Goal: Task Accomplishment & Management: Manage account settings

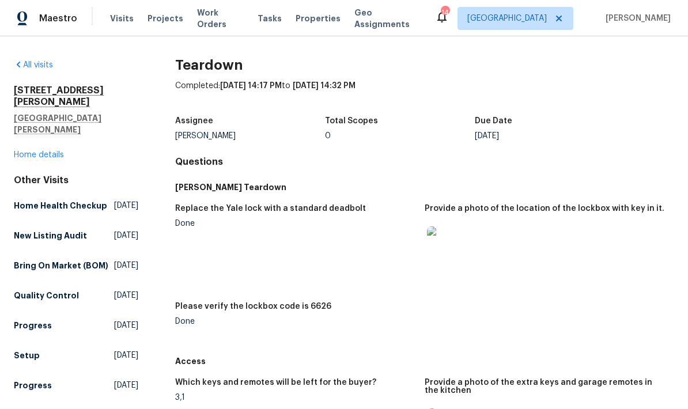
click at [33, 175] on div "Other Visits" at bounding box center [76, 181] width 124 height 12
click at [54, 151] on link "Home details" at bounding box center [39, 155] width 50 height 8
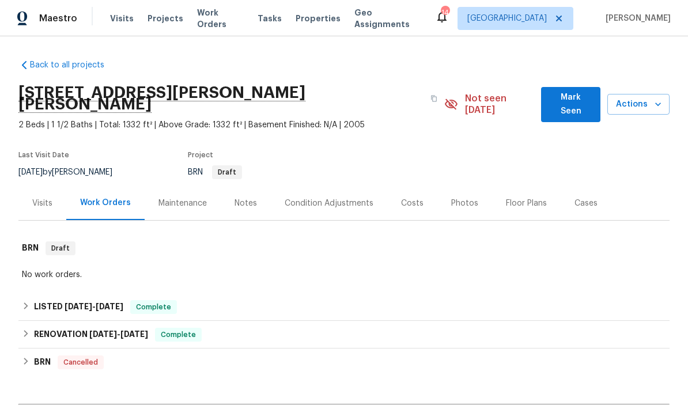
scroll to position [46, 0]
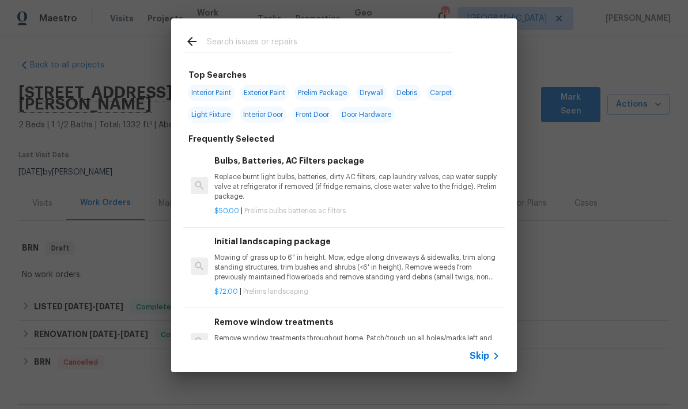
click at [301, 52] on input "text" at bounding box center [329, 43] width 244 height 17
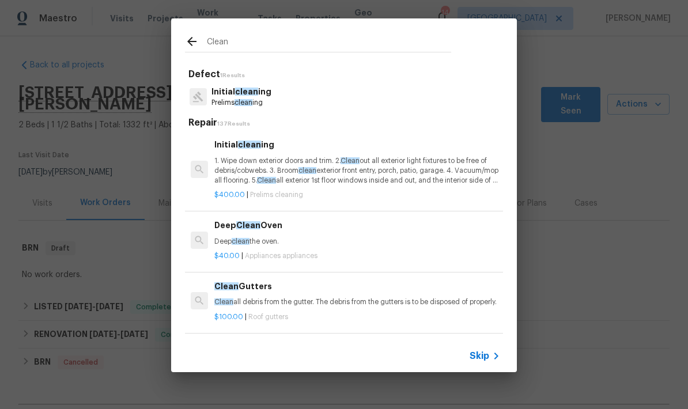
type input "Clean"
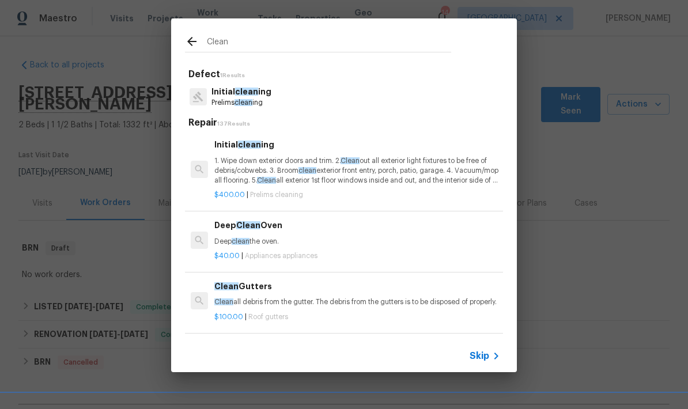
click at [273, 120] on h5 "Repair 137 Results" at bounding box center [345, 123] width 315 height 12
click at [251, 103] on span "clean" at bounding box center [243, 102] width 18 height 7
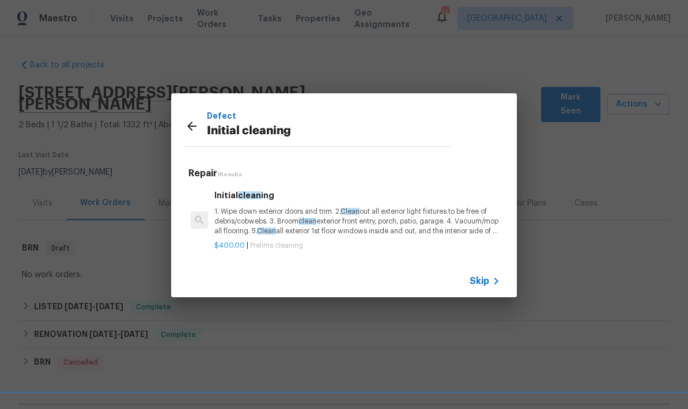
click at [322, 222] on p "1. Wipe down exterior doors and trim. 2. Clean out all exterior light fixtures …" at bounding box center [357, 221] width 286 height 29
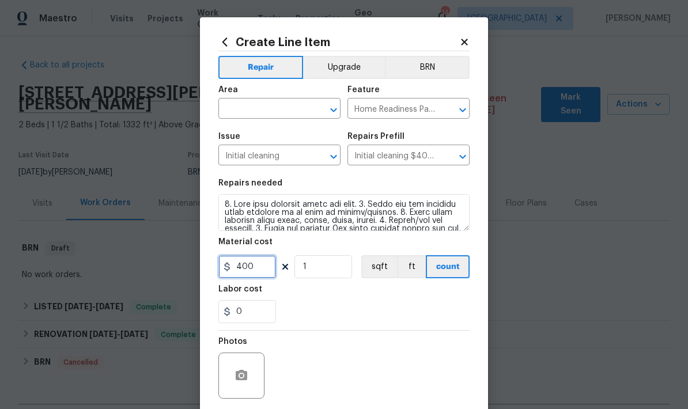
click at [252, 271] on input "400" at bounding box center [247, 266] width 58 height 23
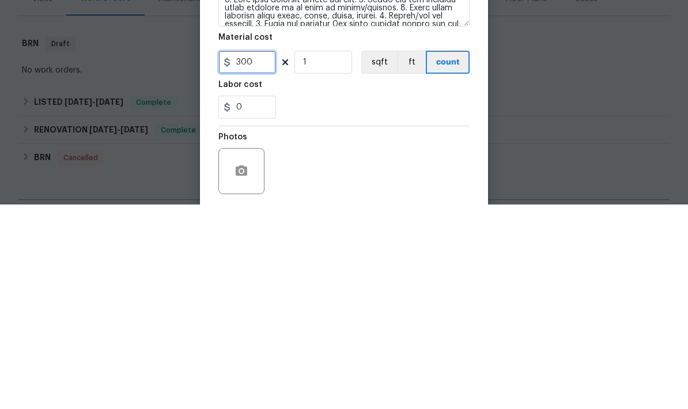
type input "300"
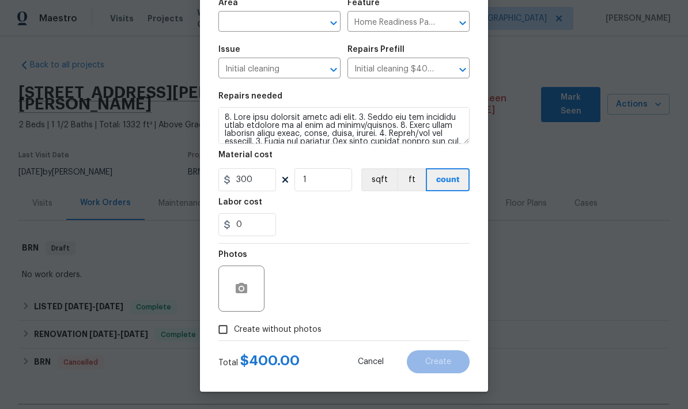
scroll to position [89, 0]
click at [212, 330] on input "Create without photos" at bounding box center [223, 330] width 22 height 22
checkbox input "true"
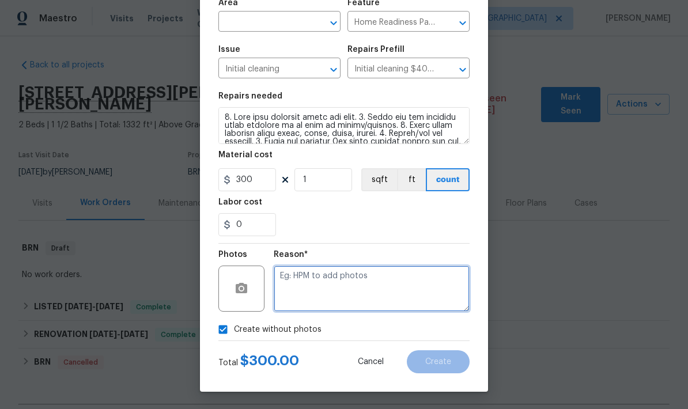
click at [326, 282] on textarea at bounding box center [372, 289] width 196 height 46
type textarea "S"
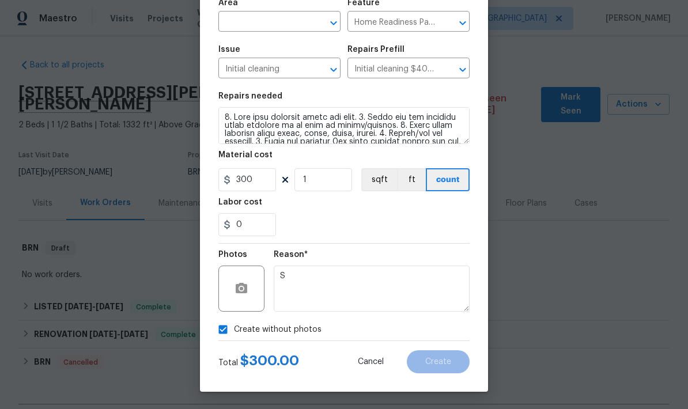
click at [257, 18] on input "text" at bounding box center [263, 23] width 90 height 18
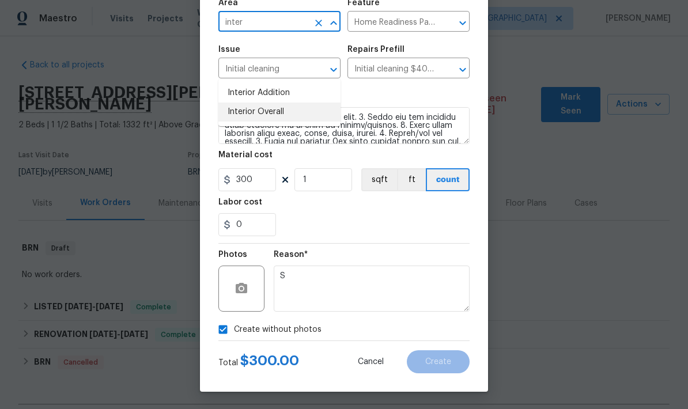
click at [283, 103] on li "Interior Overall" at bounding box center [279, 112] width 122 height 19
type input "Interior Overall"
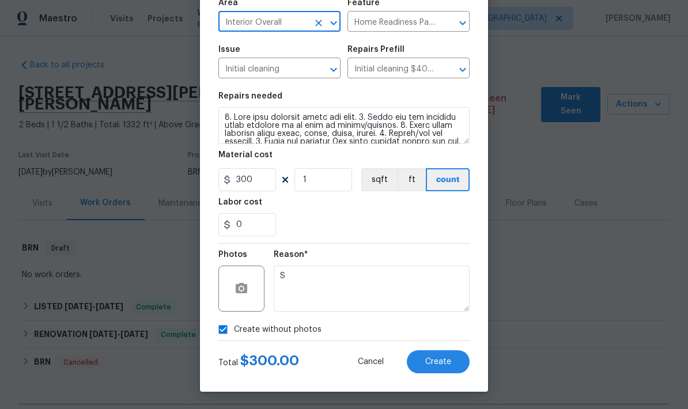
click at [453, 362] on button "Create" at bounding box center [438, 361] width 63 height 23
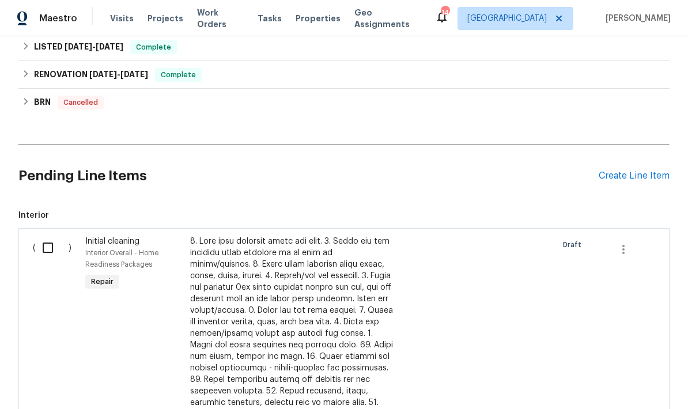
scroll to position [260, 0]
click at [47, 235] on input "checkbox" at bounding box center [52, 247] width 33 height 24
checkbox input "true"
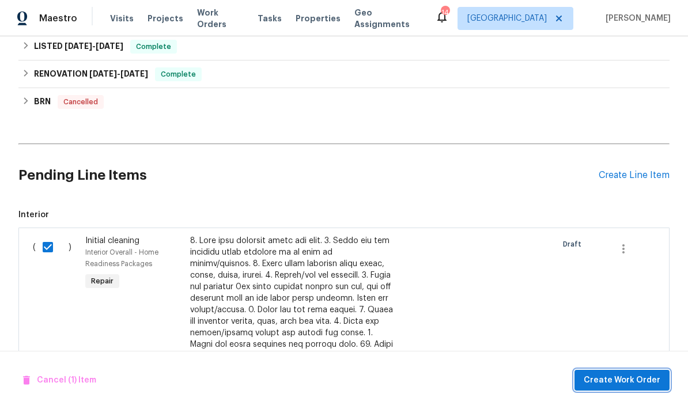
click at [636, 375] on span "Create Work Order" at bounding box center [622, 380] width 77 height 14
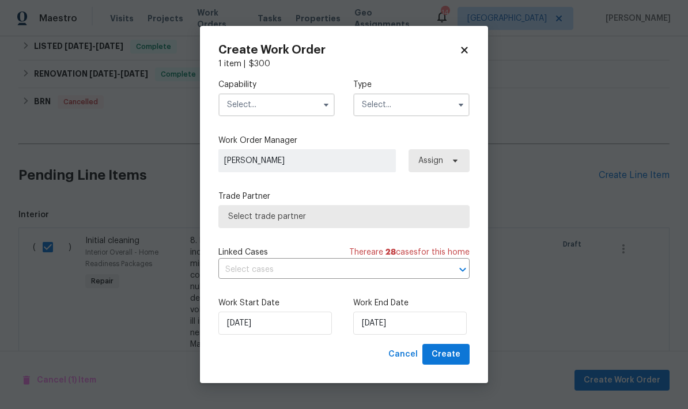
click at [316, 112] on input "text" at bounding box center [276, 104] width 116 height 23
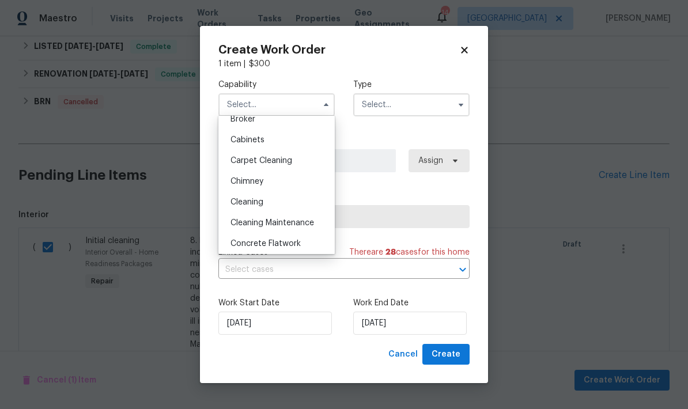
scroll to position [92, 0]
click at [272, 200] on div "Cleaning" at bounding box center [276, 203] width 111 height 21
type input "Cleaning"
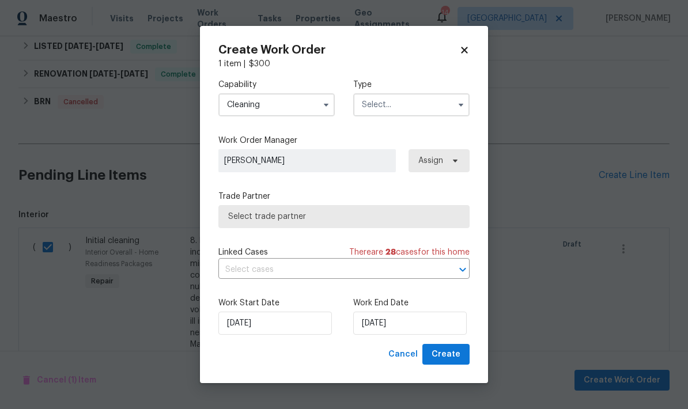
click at [415, 104] on input "text" at bounding box center [411, 104] width 116 height 23
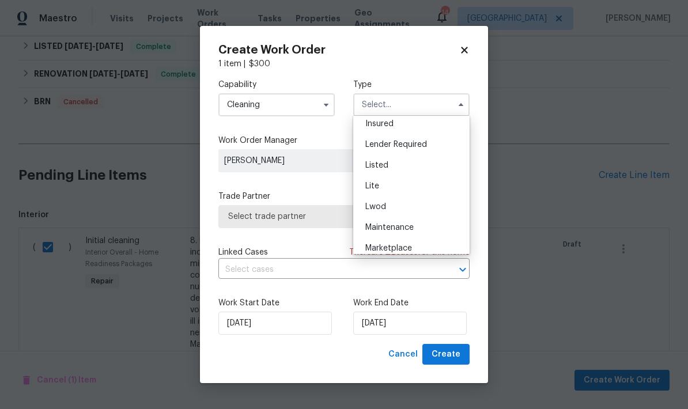
scroll to position [88, 0]
click at [402, 167] on div "Listed" at bounding box center [411, 166] width 111 height 21
type input "Listed"
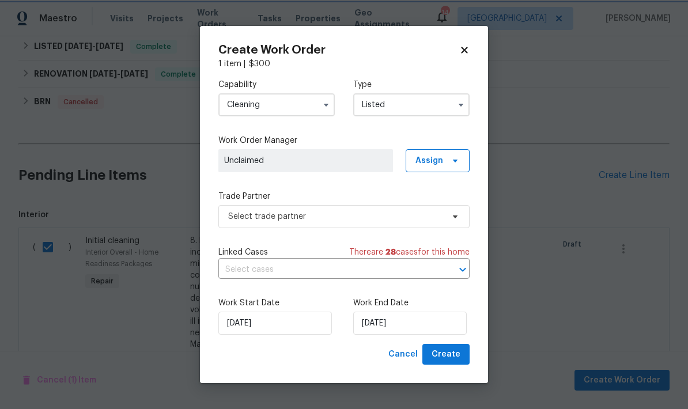
scroll to position [0, 0]
click at [464, 166] on span "Assign" at bounding box center [438, 160] width 64 height 23
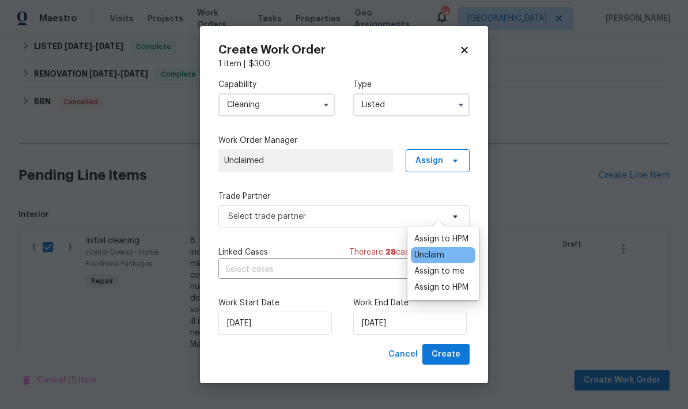
click at [452, 233] on div "Assign to HPM" at bounding box center [441, 239] width 54 height 12
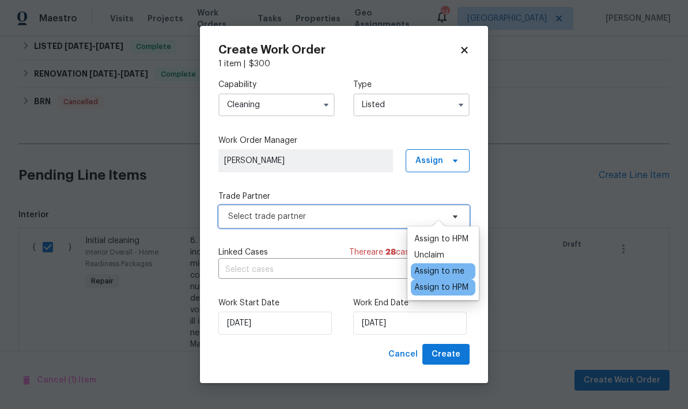
click at [340, 209] on span "Select trade partner" at bounding box center [343, 216] width 251 height 23
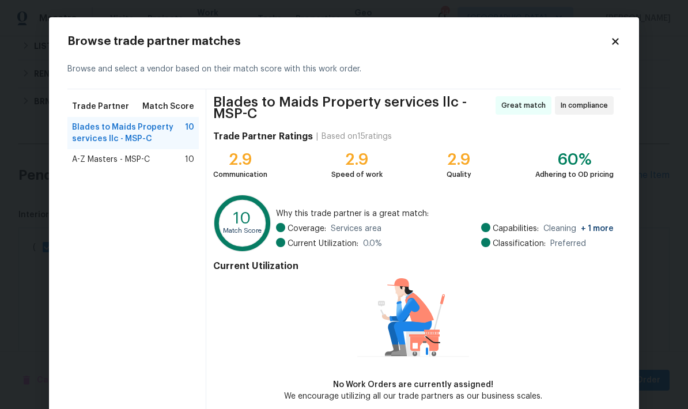
click at [157, 155] on div "A-Z Masters - MSP-C 10" at bounding box center [133, 160] width 122 height 12
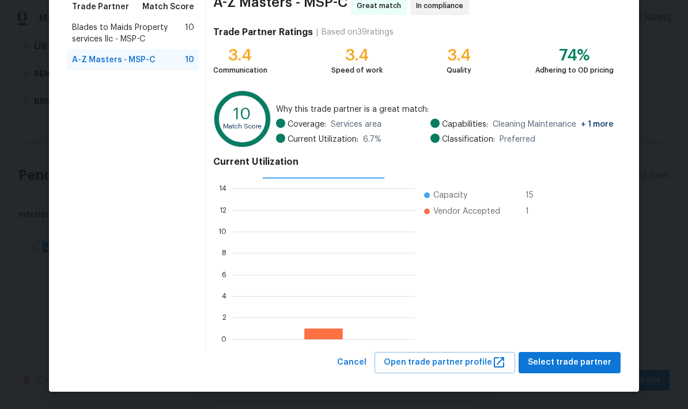
scroll to position [99, 0]
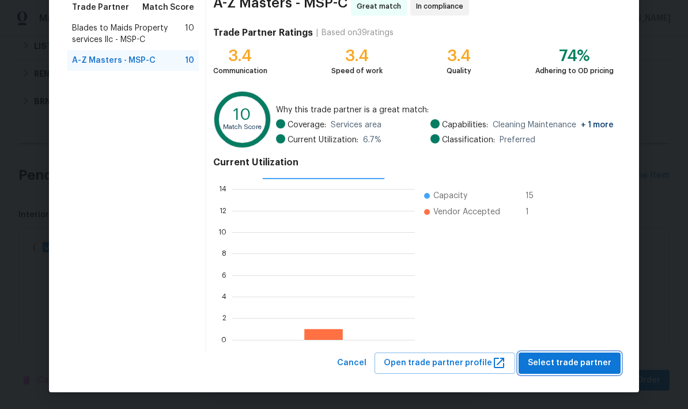
click at [599, 364] on span "Select trade partner" at bounding box center [570, 363] width 84 height 14
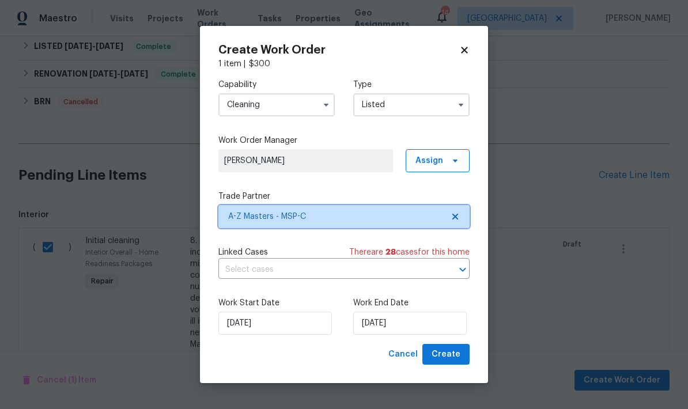
scroll to position [0, 0]
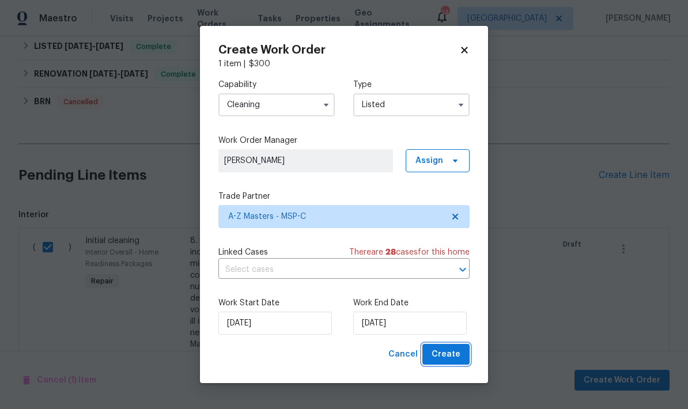
click at [447, 354] on span "Create" at bounding box center [446, 354] width 29 height 14
checkbox input "false"
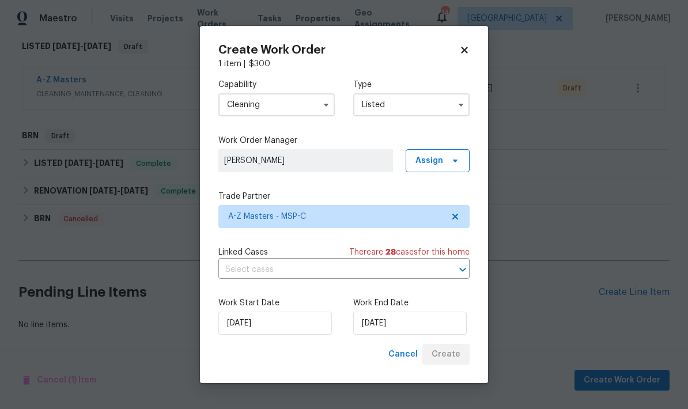
scroll to position [143, 0]
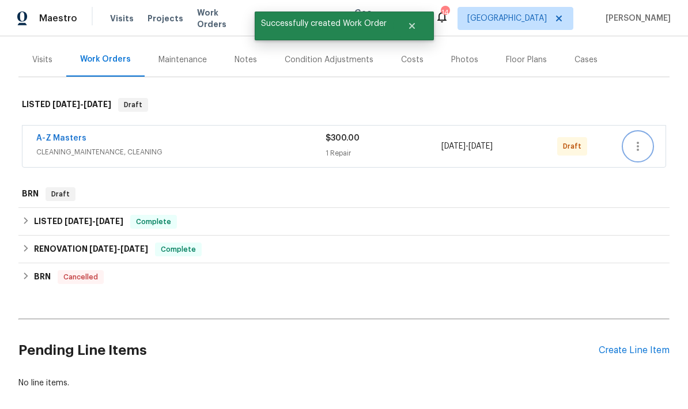
click at [626, 133] on button "button" at bounding box center [638, 147] width 28 height 28
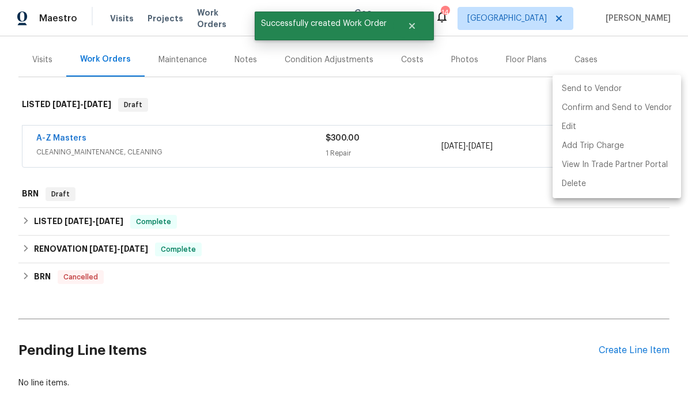
click at [606, 88] on li "Send to Vendor" at bounding box center [617, 89] width 128 height 19
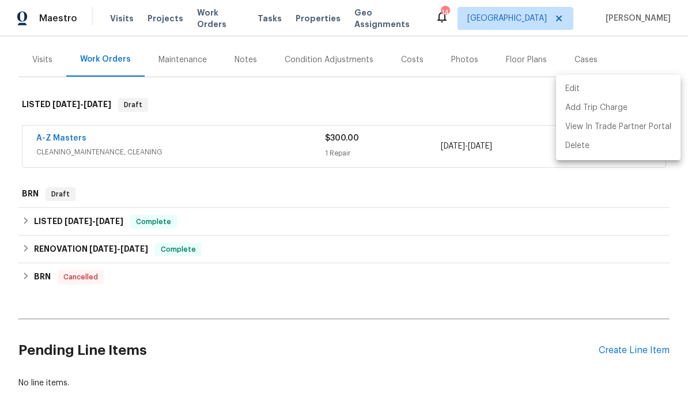
click at [336, 149] on div at bounding box center [344, 204] width 688 height 409
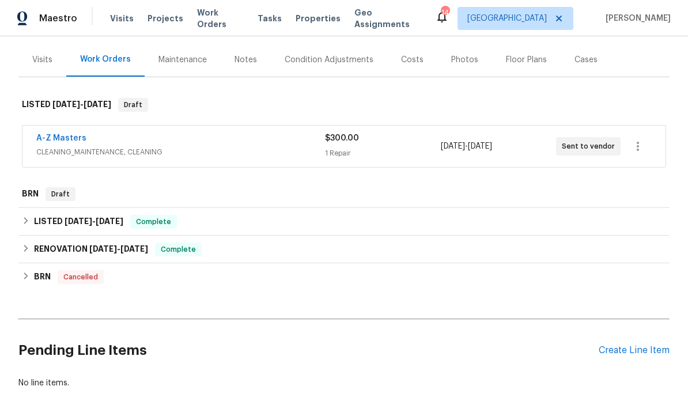
click at [58, 146] on span "CLEANING_MAINTENANCE, CLEANING" at bounding box center [180, 152] width 289 height 12
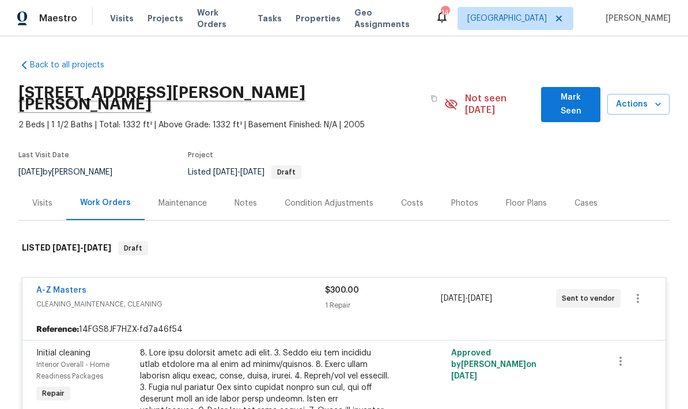
scroll to position [0, 0]
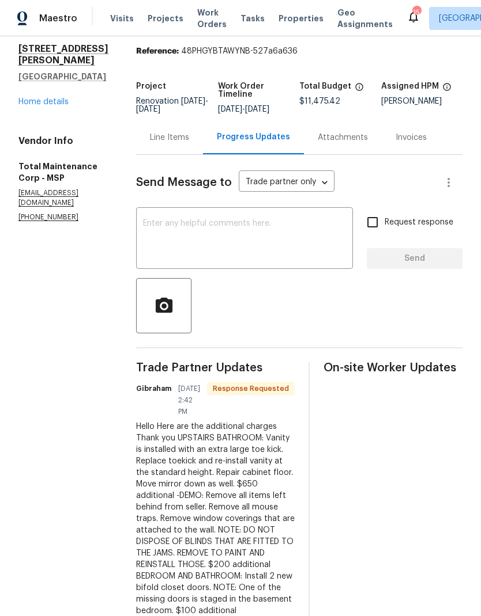
scroll to position [38, 0]
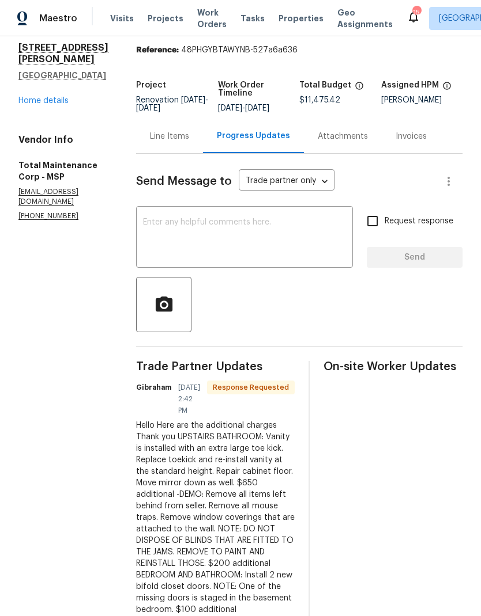
click at [156, 135] on div "Line Items" at bounding box center [169, 137] width 39 height 12
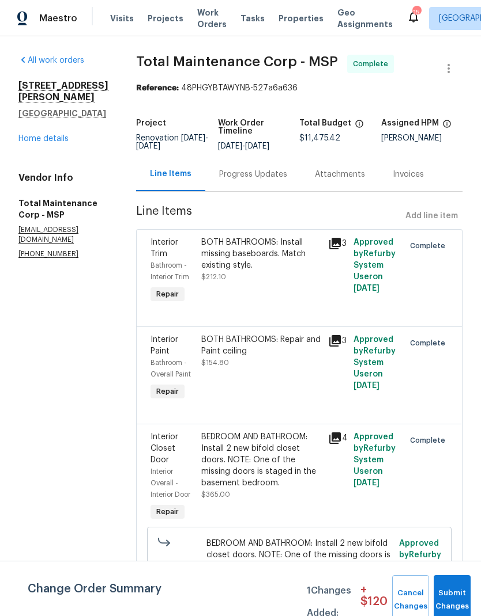
click at [60, 143] on link "Home details" at bounding box center [43, 139] width 50 height 8
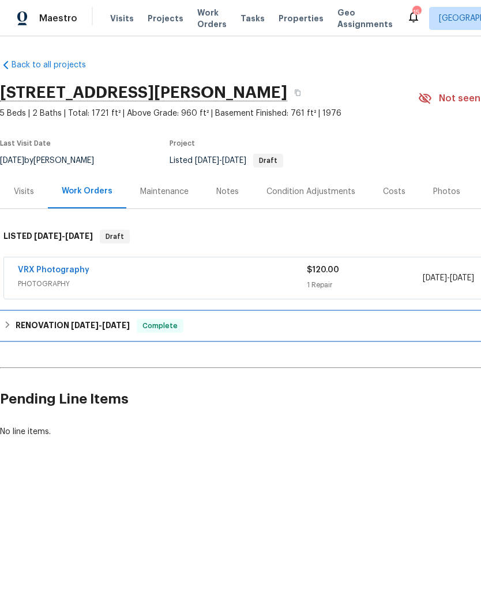
click at [12, 335] on div "RENOVATION 7/29/25 - 8/15/25 Complete" at bounding box center [325, 326] width 651 height 28
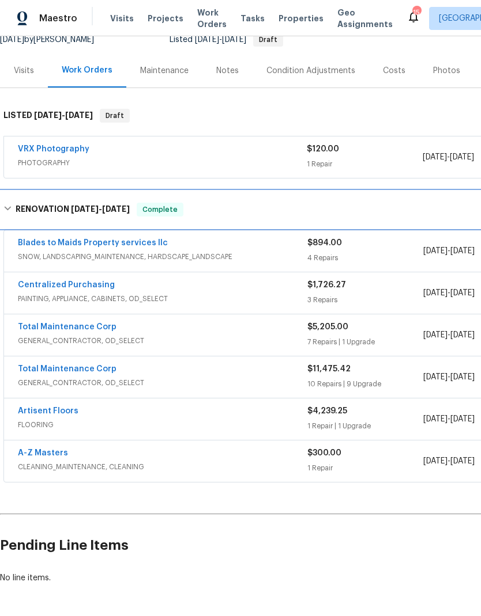
scroll to position [120, 0]
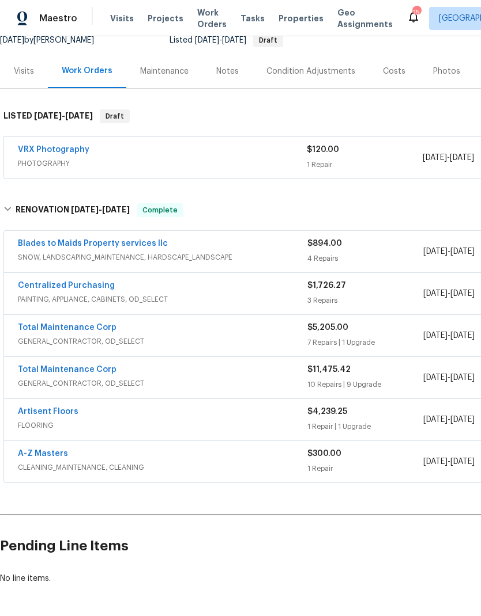
click at [61, 331] on link "Total Maintenance Corp" at bounding box center [67, 328] width 99 height 8
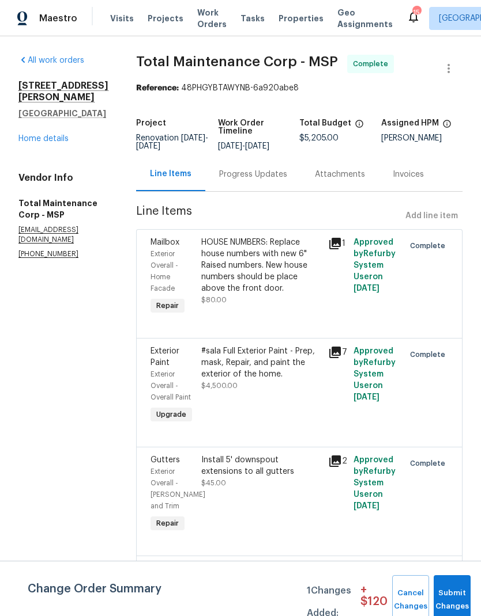
scroll to position [-1, 0]
click at [451, 408] on button "Submit Changes" at bounding box center [451, 601] width 37 height 50
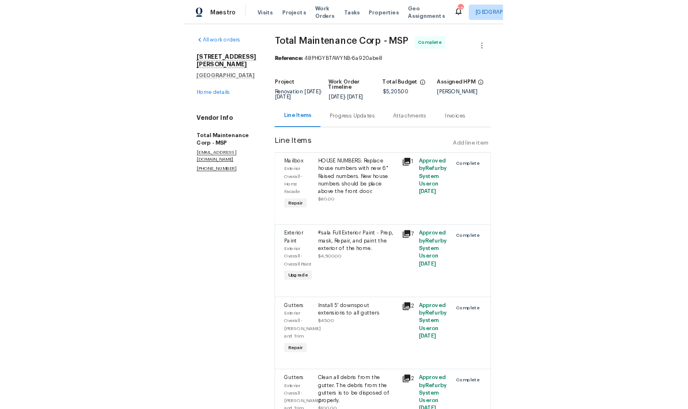
scroll to position [0, 0]
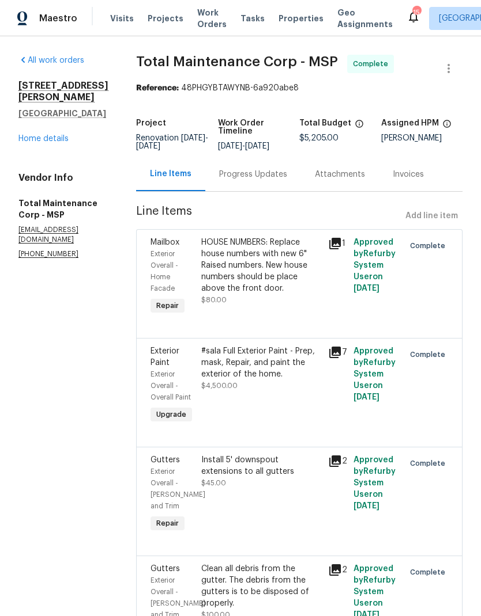
click at [43, 143] on link "Home details" at bounding box center [43, 139] width 50 height 8
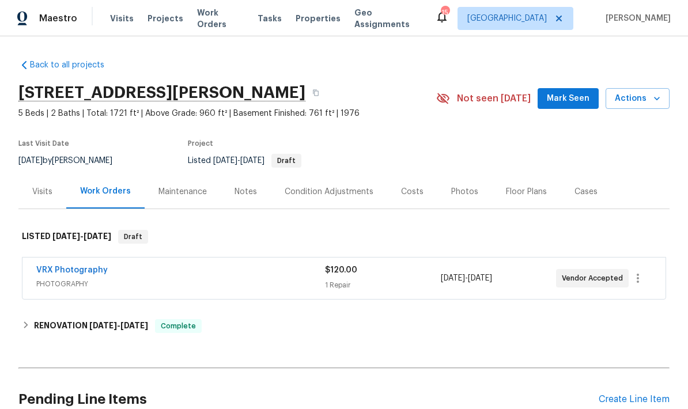
click at [565, 102] on span "Mark Seen" at bounding box center [568, 99] width 43 height 14
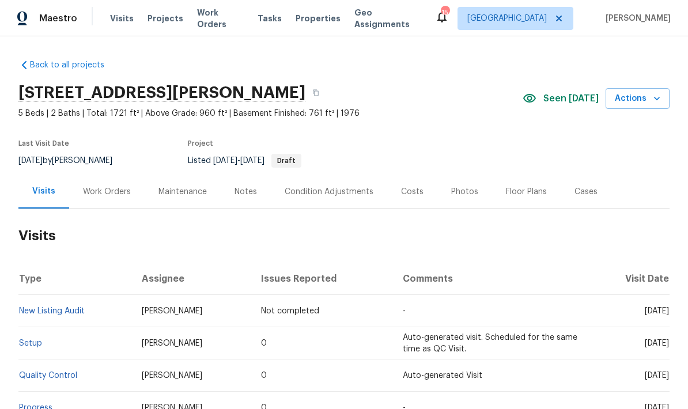
click at [225, 17] on span "Work Orders" at bounding box center [220, 18] width 47 height 23
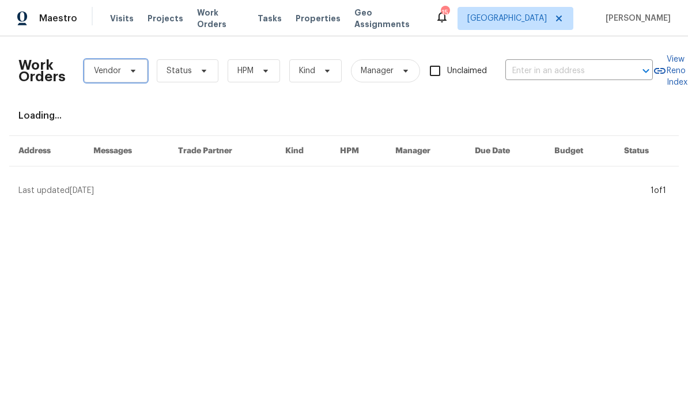
click at [146, 71] on span "Vendor" at bounding box center [115, 70] width 63 height 23
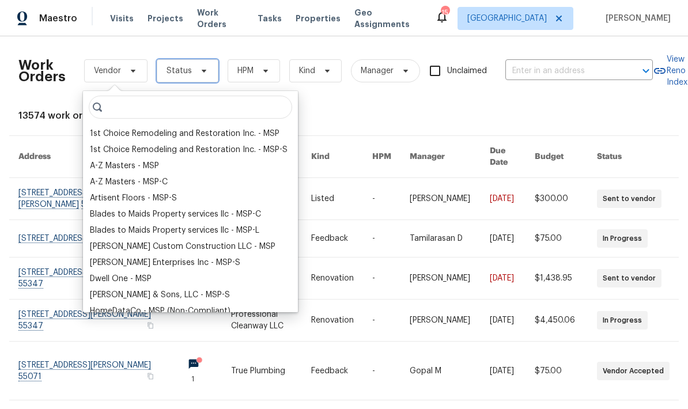
click at [199, 73] on icon at bounding box center [203, 70] width 9 height 9
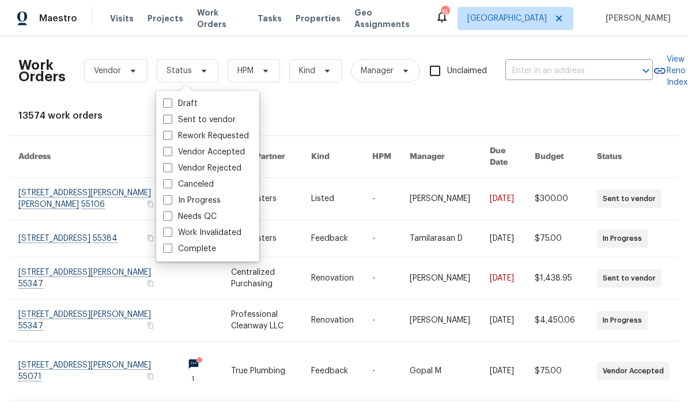
click at [169, 214] on span at bounding box center [167, 215] width 9 height 9
click at [169, 214] on input "Needs QC" at bounding box center [166, 214] width 7 height 7
checkbox input "true"
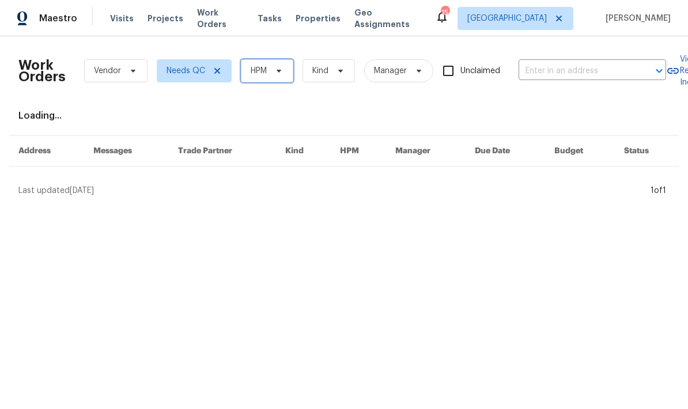
click at [287, 73] on span "HPM" at bounding box center [267, 70] width 52 height 23
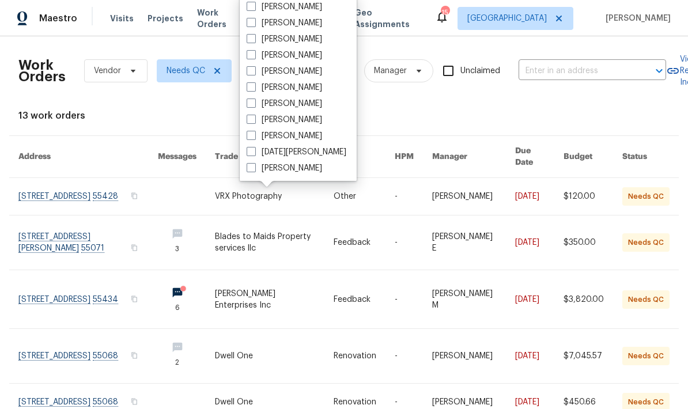
click at [388, 110] on div "13 work orders" at bounding box center [343, 116] width 651 height 12
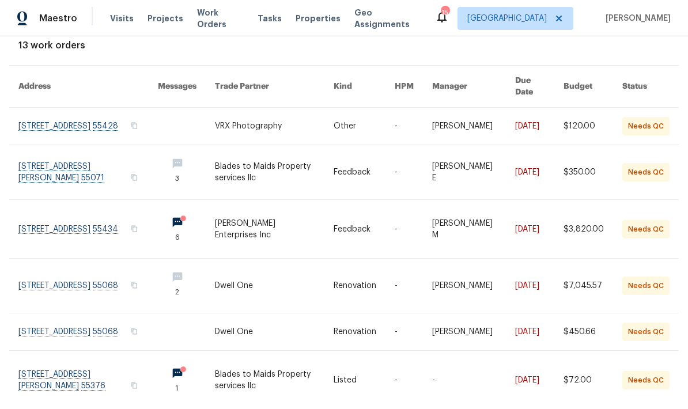
scroll to position [70, 0]
click at [60, 215] on link at bounding box center [87, 229] width 139 height 58
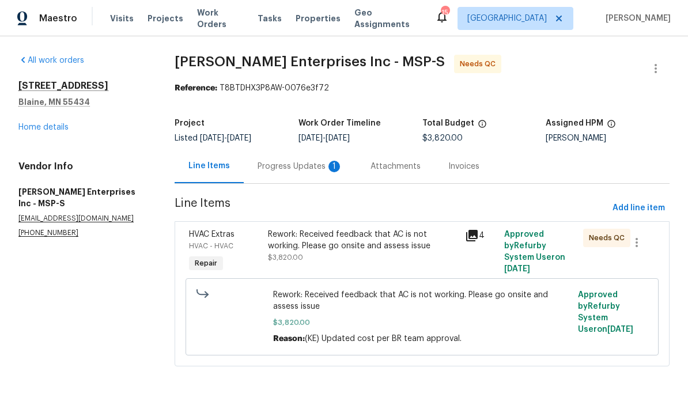
click at [323, 169] on div "Progress Updates 1" at bounding box center [300, 167] width 85 height 12
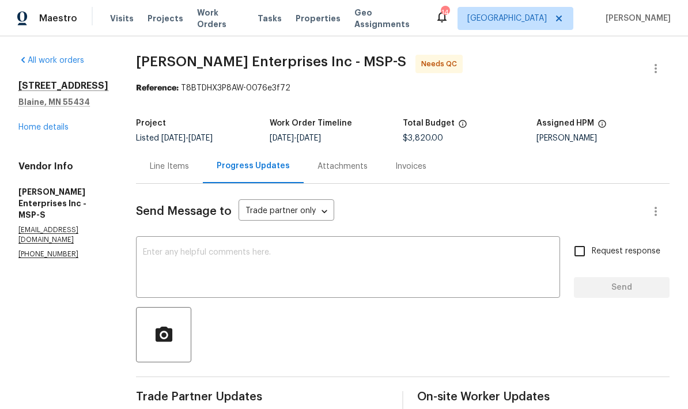
click at [175, 162] on div "Line Items" at bounding box center [169, 167] width 39 height 12
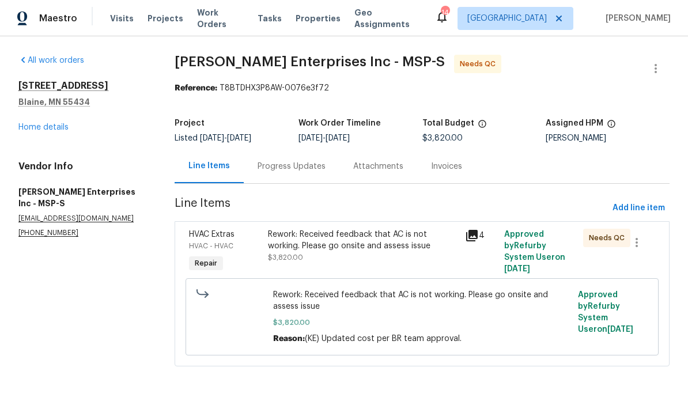
click at [367, 250] on div "Rework: Received feedback that AC is not working. Please go onsite and assess i…" at bounding box center [363, 240] width 190 height 23
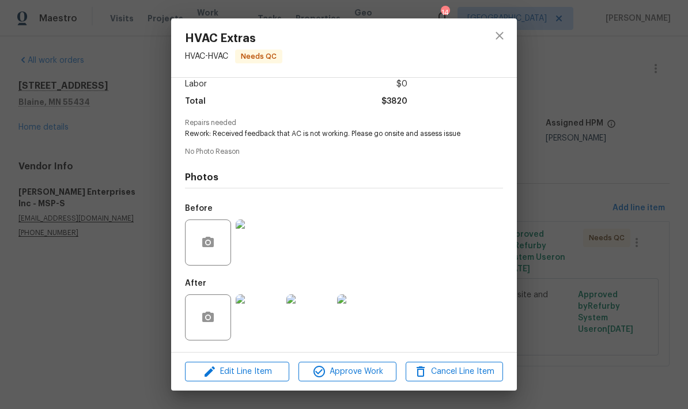
scroll to position [86, 0]
click at [259, 330] on img at bounding box center [259, 317] width 46 height 46
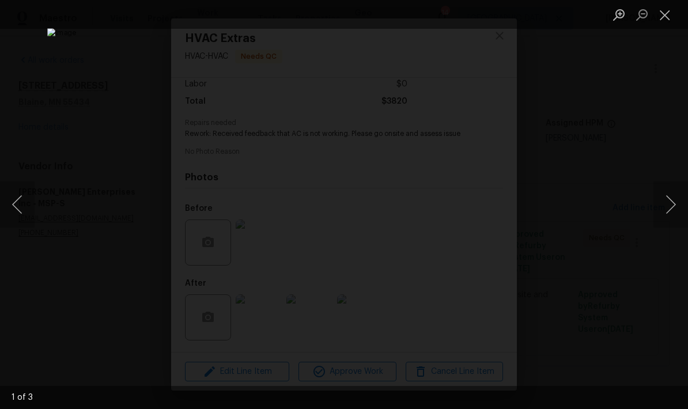
click at [673, 207] on button "Next image" at bounding box center [670, 204] width 35 height 46
click at [674, 209] on button "Next image" at bounding box center [670, 204] width 35 height 46
click at [675, 211] on button "Next image" at bounding box center [670, 204] width 35 height 46
click at [676, 211] on button "Next image" at bounding box center [670, 204] width 35 height 46
click at [675, 211] on button "Next image" at bounding box center [670, 204] width 35 height 46
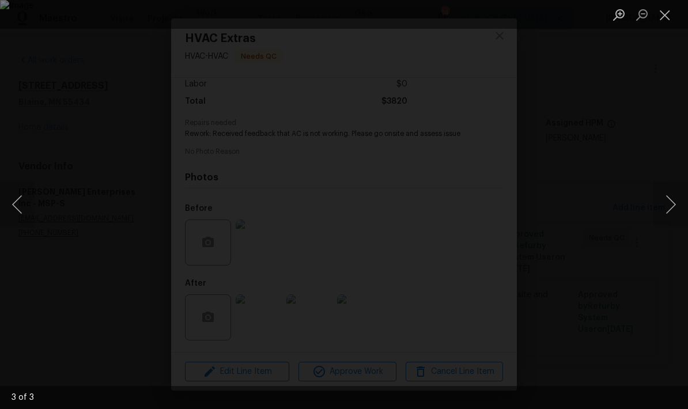
click at [663, 13] on button "Close lightbox" at bounding box center [664, 15] width 23 height 20
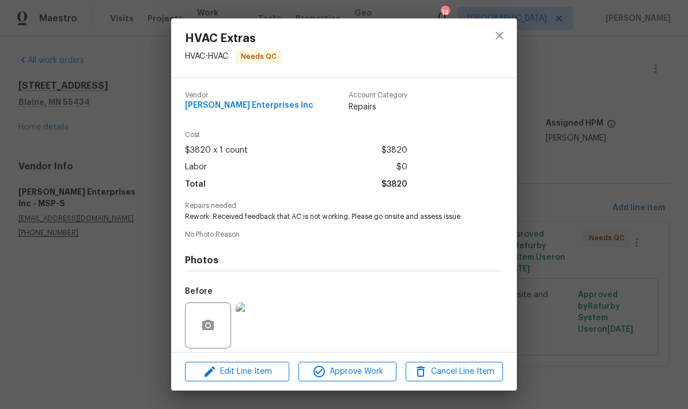
scroll to position [0, 0]
click at [506, 33] on icon "close" at bounding box center [500, 36] width 14 height 14
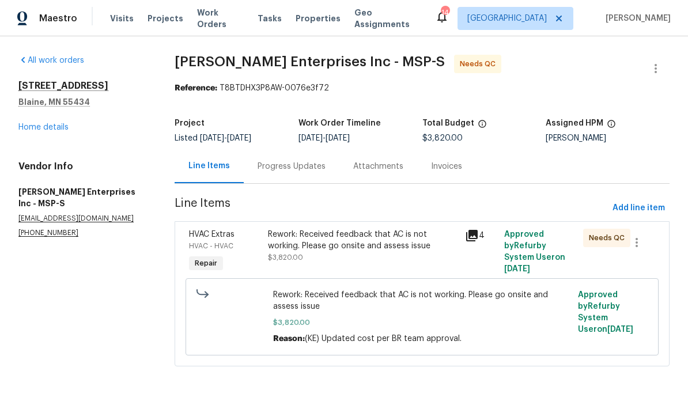
click at [63, 125] on link "Home details" at bounding box center [43, 127] width 50 height 8
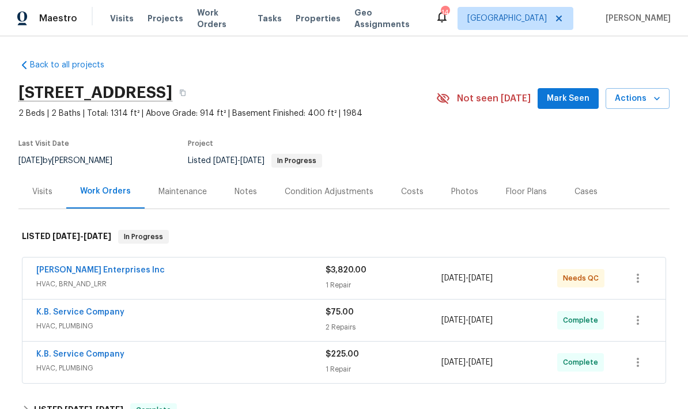
click at [236, 20] on span "Work Orders" at bounding box center [220, 18] width 47 height 23
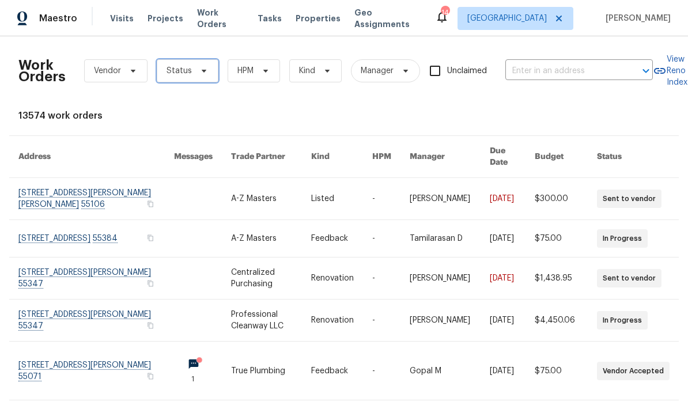
click at [209, 70] on span "Status" at bounding box center [188, 70] width 62 height 23
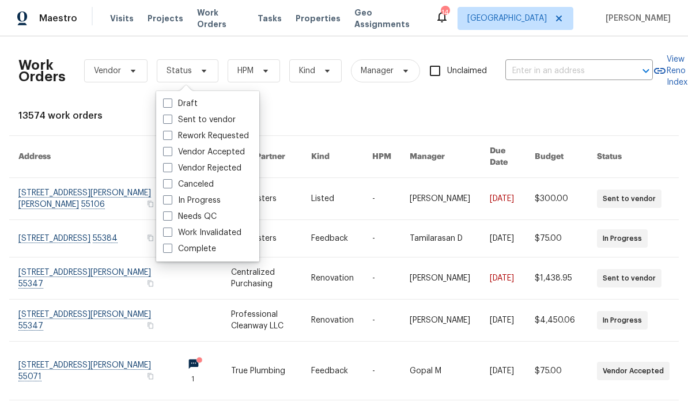
click at [163, 217] on span at bounding box center [167, 215] width 9 height 9
click at [163, 217] on input "Needs QC" at bounding box center [166, 214] width 7 height 7
checkbox input "true"
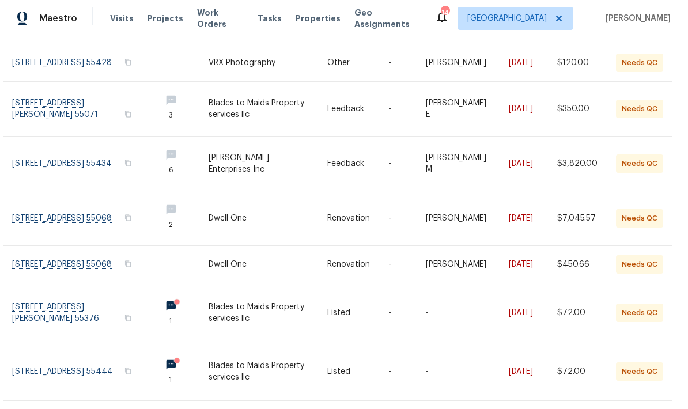
scroll to position [147, 2]
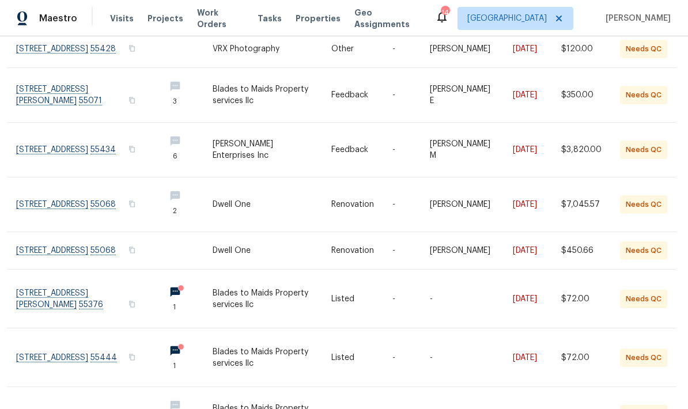
click at [89, 190] on link at bounding box center [85, 204] width 139 height 54
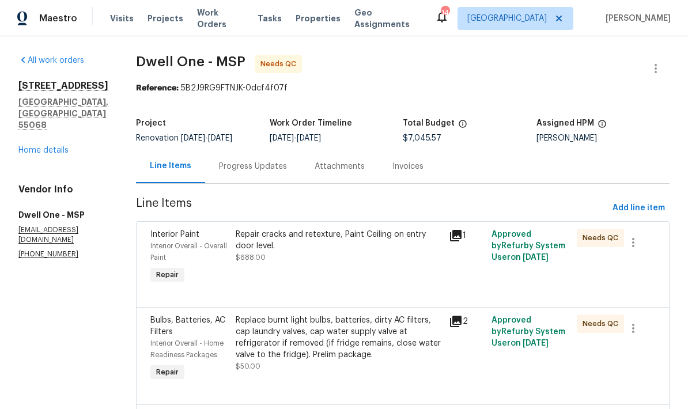
click at [237, 165] on div "Progress Updates" at bounding box center [253, 167] width 68 height 12
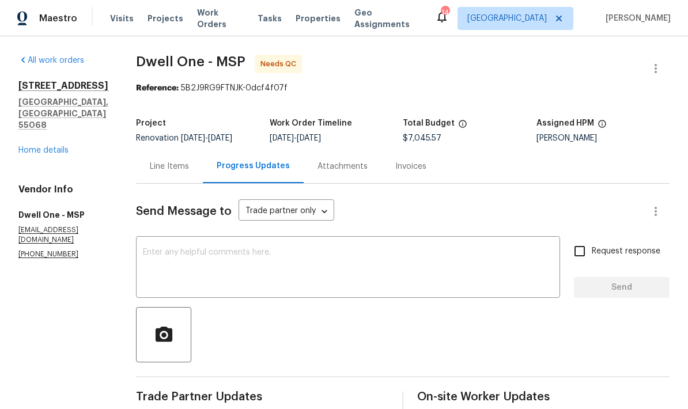
click at [161, 172] on div "Line Items" at bounding box center [169, 167] width 39 height 12
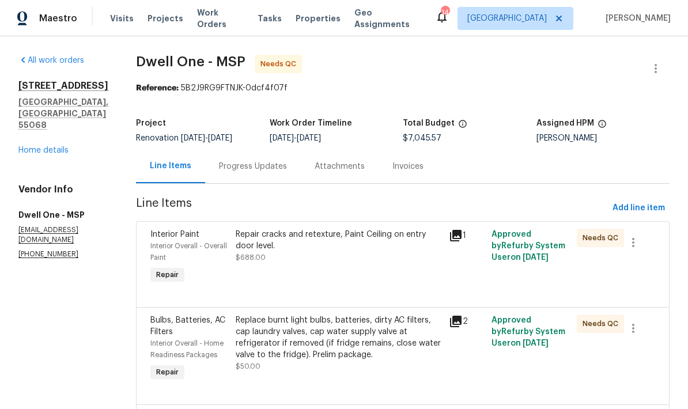
click at [371, 255] on div "Repair cracks and retexture, Paint Ceiling on entry door level. $688.00" at bounding box center [339, 246] width 206 height 35
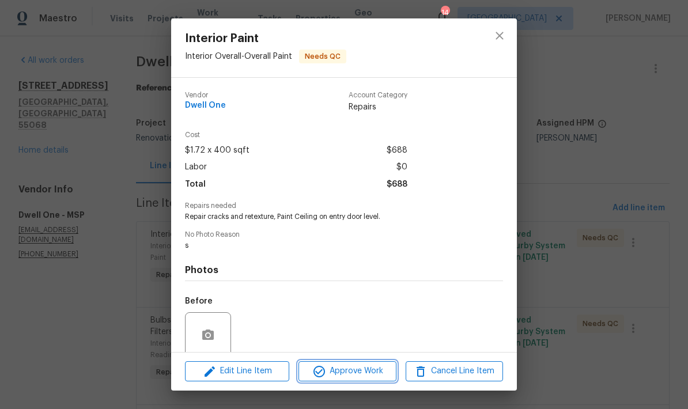
click at [365, 373] on span "Approve Work" at bounding box center [347, 371] width 90 height 14
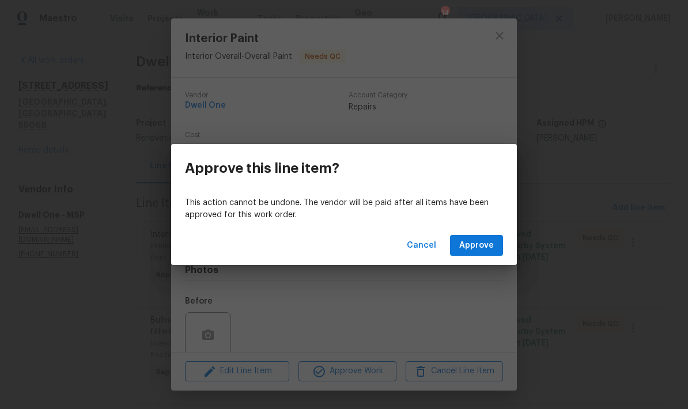
click at [476, 262] on div "Cancel Approve" at bounding box center [344, 246] width 346 height 40
click at [486, 251] on span "Approve" at bounding box center [476, 246] width 35 height 14
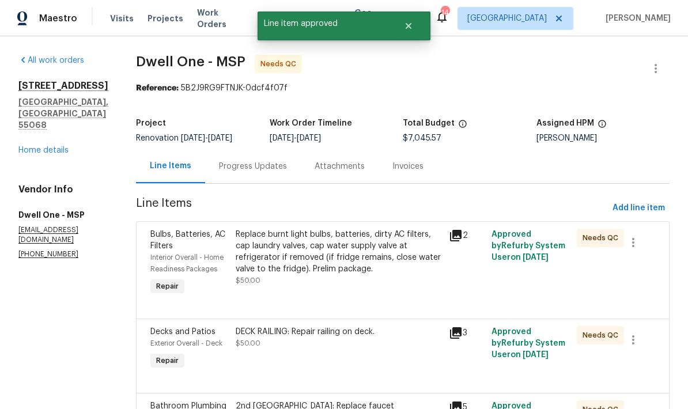
click at [320, 243] on div "Replace burnt light bulbs, batteries, dirty AC filters, cap laundry valves, cap…" at bounding box center [339, 252] width 206 height 46
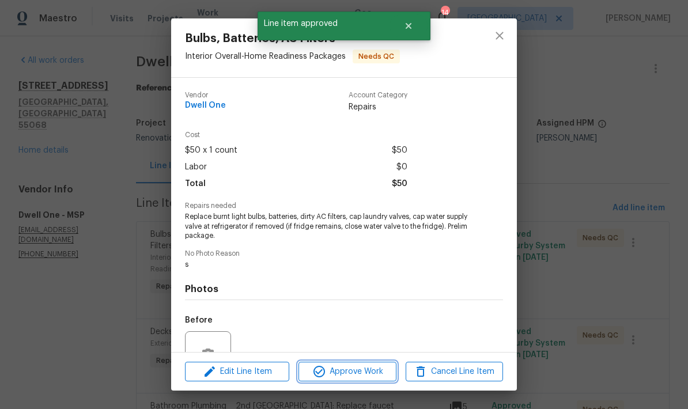
click at [360, 374] on span "Approve Work" at bounding box center [347, 372] width 90 height 14
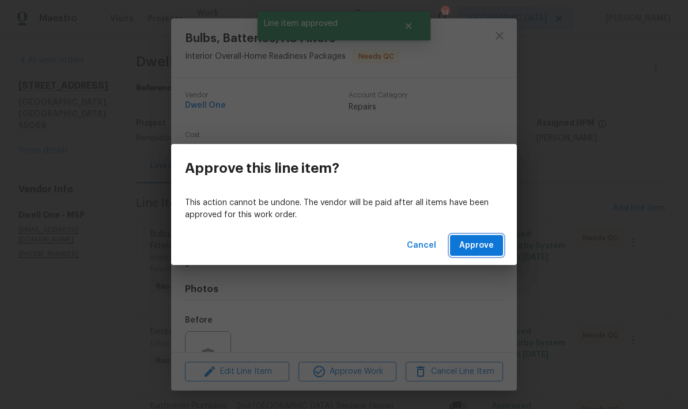
click at [492, 245] on span "Approve" at bounding box center [476, 246] width 35 height 14
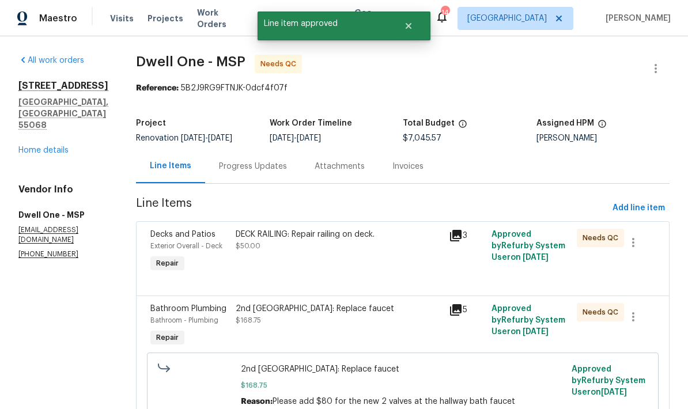
click at [319, 246] on div "DECK RAILING: Repair railing on deck. $50.00" at bounding box center [339, 240] width 206 height 23
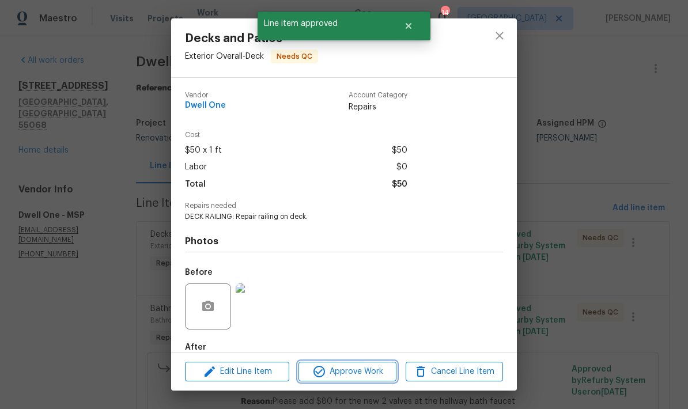
click at [350, 372] on span "Approve Work" at bounding box center [347, 372] width 90 height 14
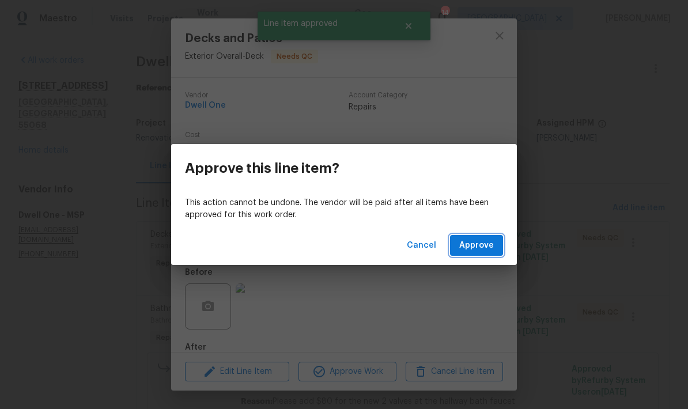
click at [489, 244] on span "Approve" at bounding box center [476, 246] width 35 height 14
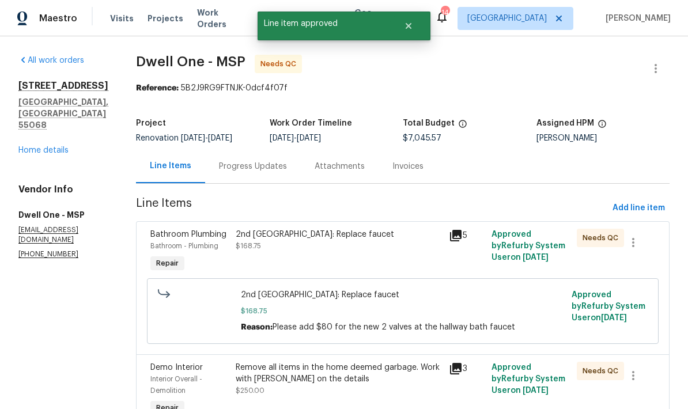
click at [334, 236] on div "2nd FL HALLWAY BATHROOM: Replace faucet" at bounding box center [339, 235] width 206 height 12
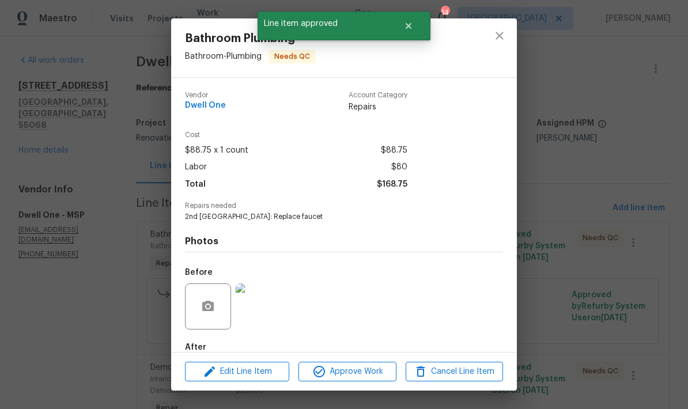
click at [357, 373] on span "Approve Work" at bounding box center [347, 372] width 90 height 14
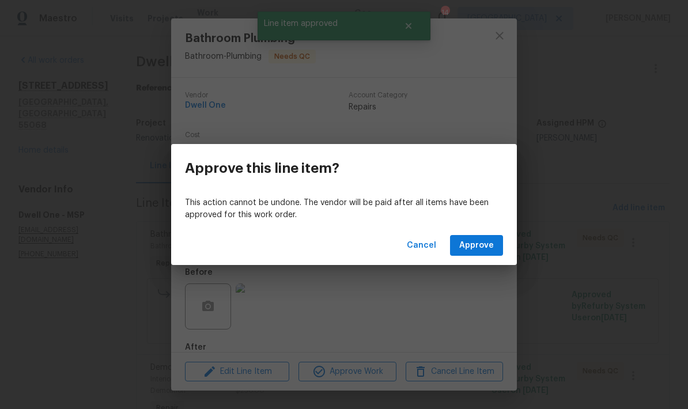
click at [496, 246] on button "Approve" at bounding box center [476, 245] width 53 height 21
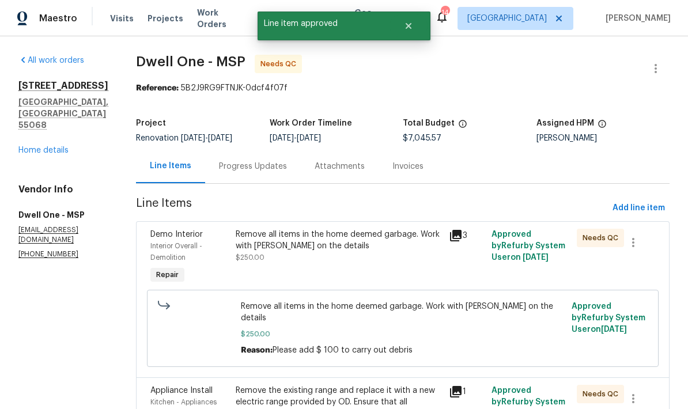
click at [347, 246] on div "Remove all items in the home deemed garbage. Work with Jeff on the details" at bounding box center [339, 240] width 206 height 23
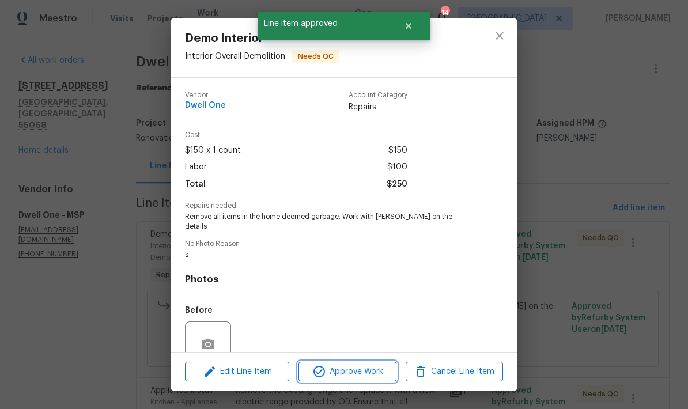
click at [358, 380] on button "Approve Work" at bounding box center [346, 372] width 97 height 20
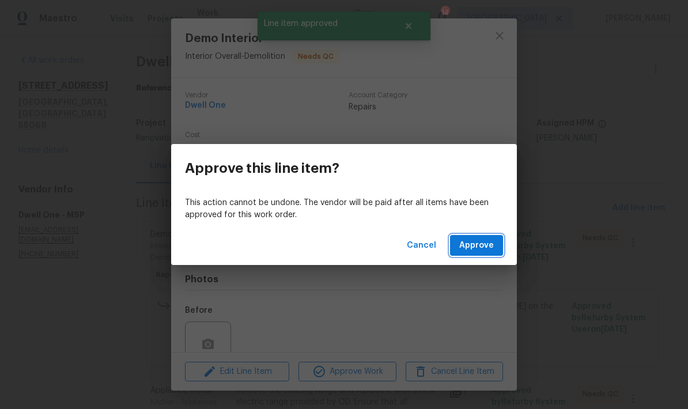
click at [495, 247] on button "Approve" at bounding box center [476, 245] width 53 height 21
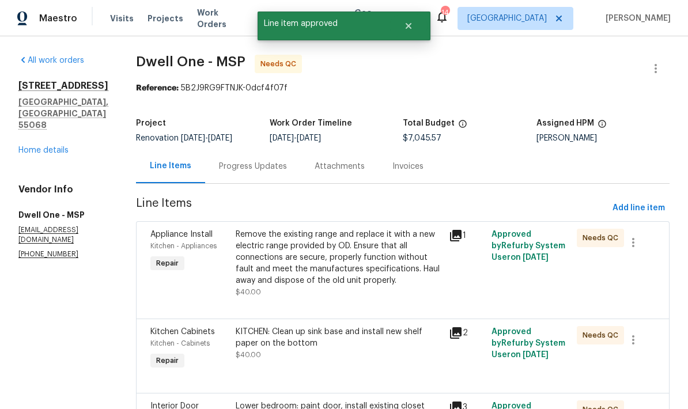
click at [334, 254] on div "Remove the existing range and replace it with a new electric range provided by …" at bounding box center [339, 258] width 206 height 58
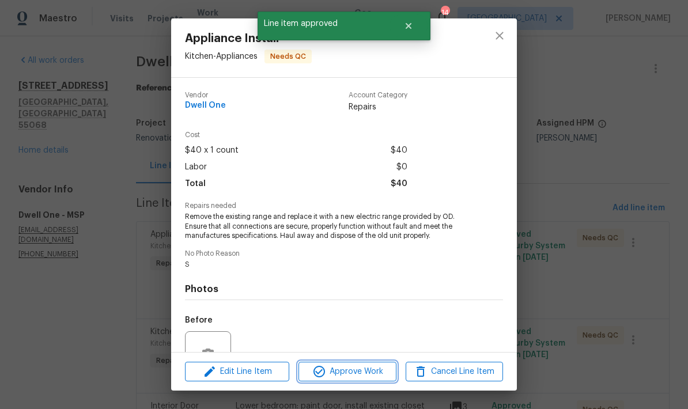
click at [362, 379] on button "Approve Work" at bounding box center [346, 372] width 97 height 20
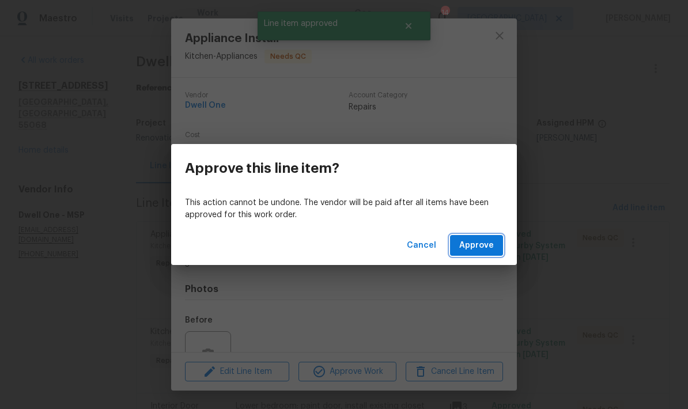
click at [484, 255] on button "Approve" at bounding box center [476, 245] width 53 height 21
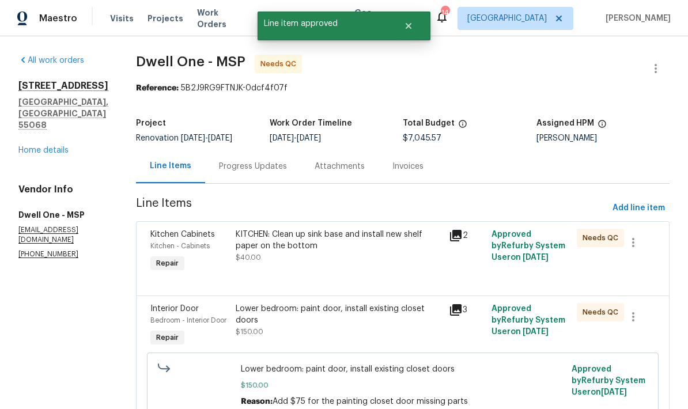
click at [341, 255] on div "KITCHEN: Clean up sink base and install new shelf paper on the bottom $40.00" at bounding box center [339, 246] width 206 height 35
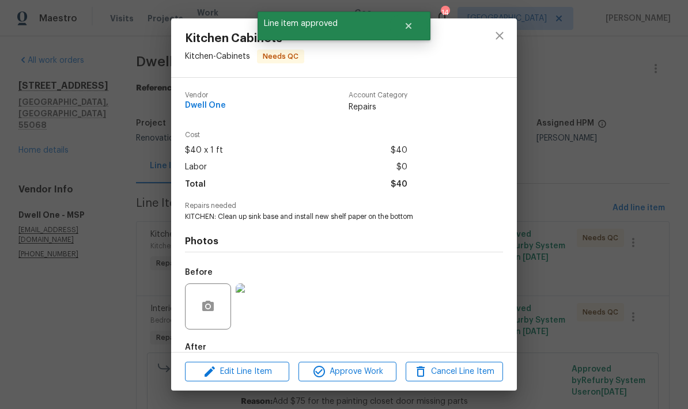
click at [357, 369] on span "Approve Work" at bounding box center [347, 372] width 90 height 14
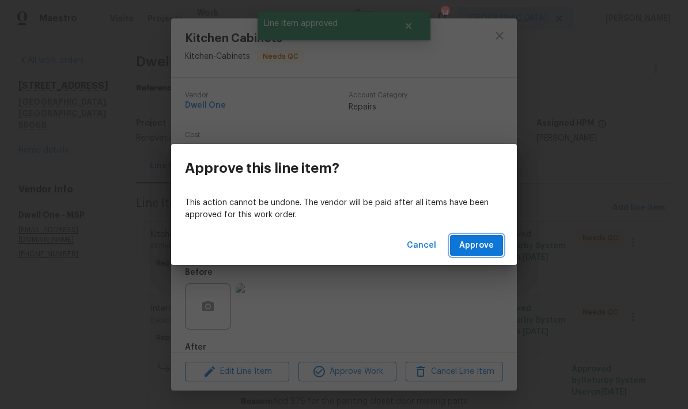
click at [484, 254] on button "Approve" at bounding box center [476, 245] width 53 height 21
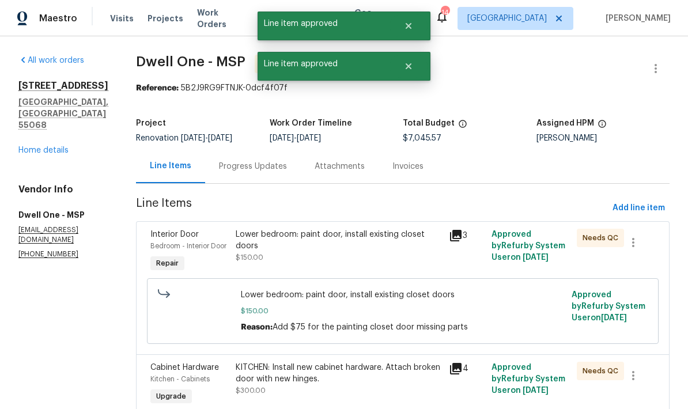
click at [312, 237] on div "Lower bedroom: paint door, install existing closet doors" at bounding box center [339, 240] width 206 height 23
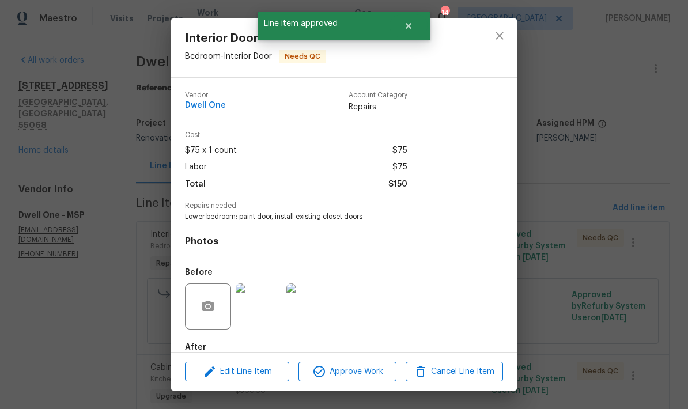
click at [360, 369] on span "Approve Work" at bounding box center [347, 372] width 90 height 14
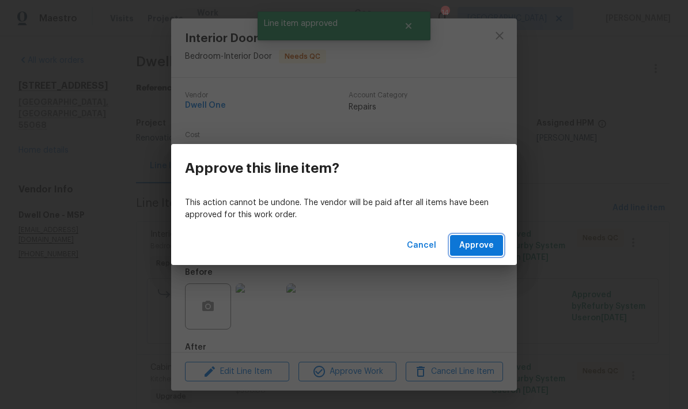
click at [486, 253] on button "Approve" at bounding box center [476, 245] width 53 height 21
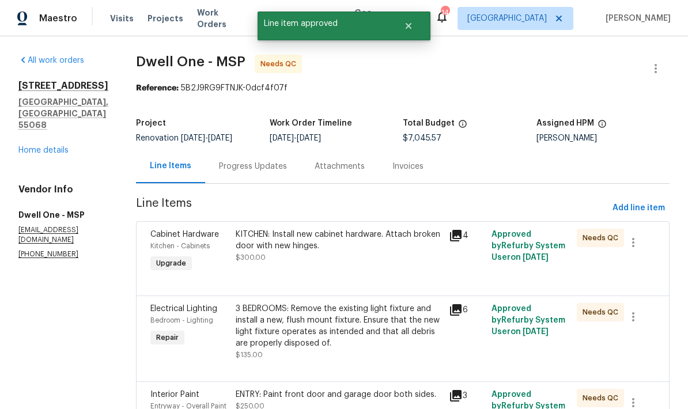
click at [326, 242] on div "KITCHEN: Install new cabinet hardware. Attach broken door with new hinges." at bounding box center [339, 240] width 206 height 23
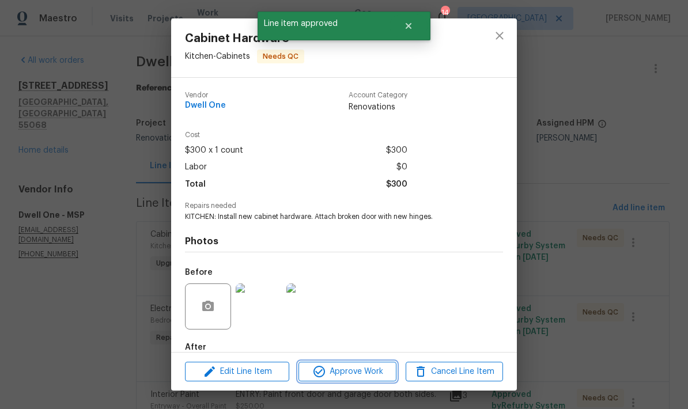
click at [347, 376] on span "Approve Work" at bounding box center [347, 372] width 90 height 14
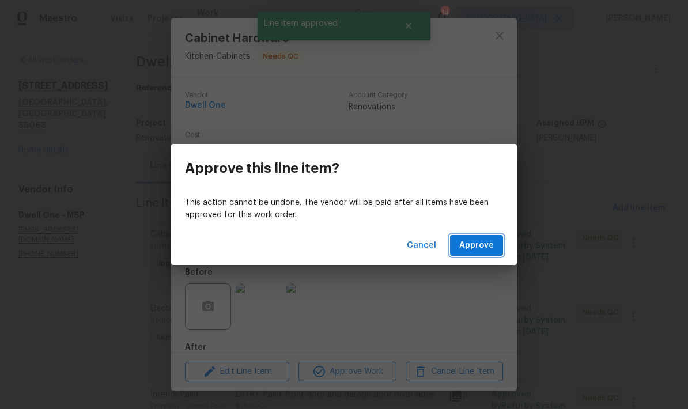
click at [493, 251] on span "Approve" at bounding box center [476, 246] width 35 height 14
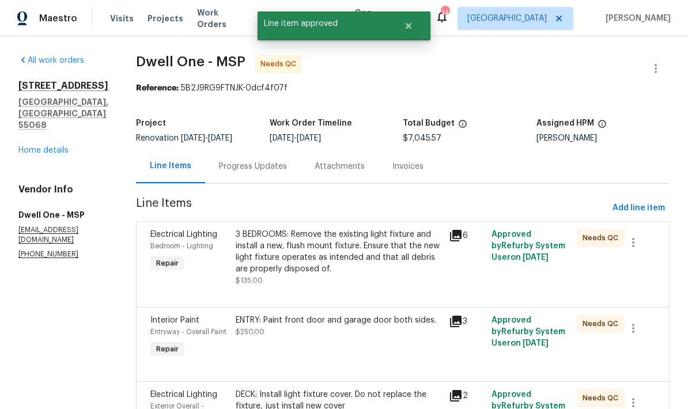
click at [313, 247] on div "3 BEDROOMS: Remove the existing light fixture and install a new, flush mount fi…" at bounding box center [339, 252] width 206 height 46
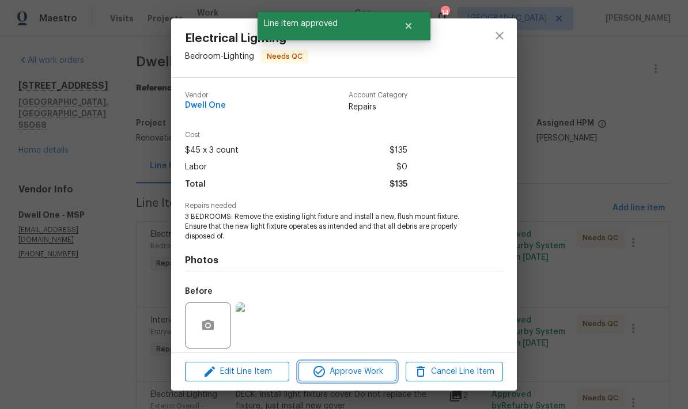
click at [372, 380] on button "Approve Work" at bounding box center [346, 372] width 97 height 20
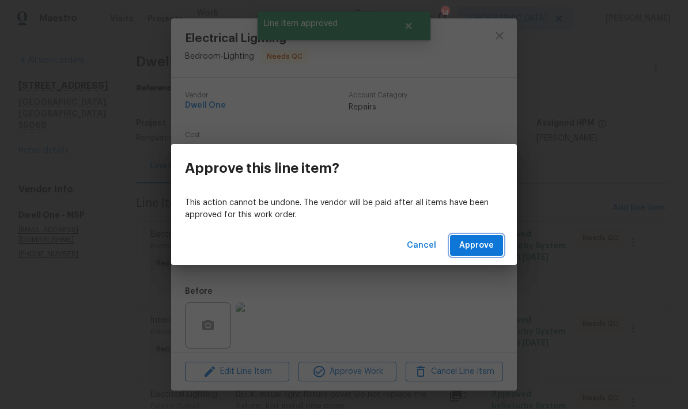
click at [495, 243] on button "Approve" at bounding box center [476, 245] width 53 height 21
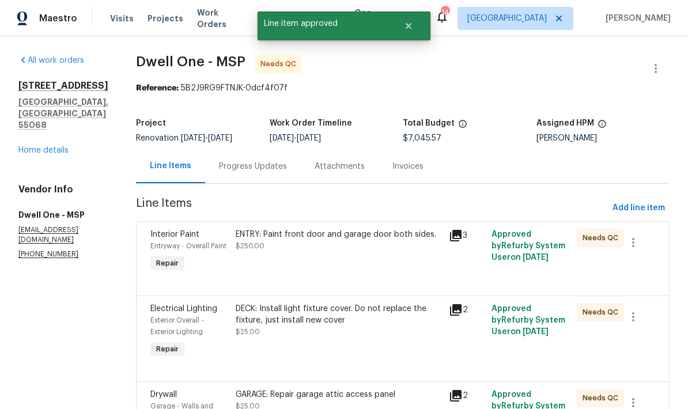
click at [332, 235] on div "ENTRY: Paint front door and garage door both sides." at bounding box center [339, 235] width 206 height 12
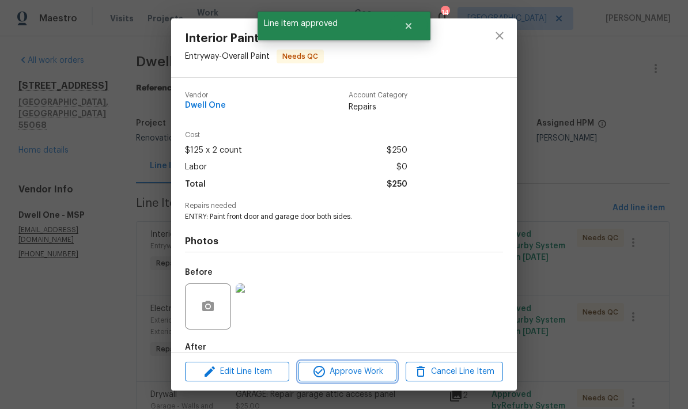
click at [360, 374] on span "Approve Work" at bounding box center [347, 372] width 90 height 14
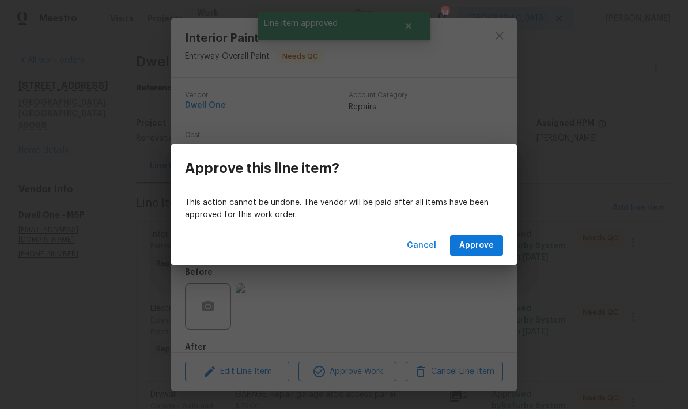
click at [490, 254] on button "Approve" at bounding box center [476, 245] width 53 height 21
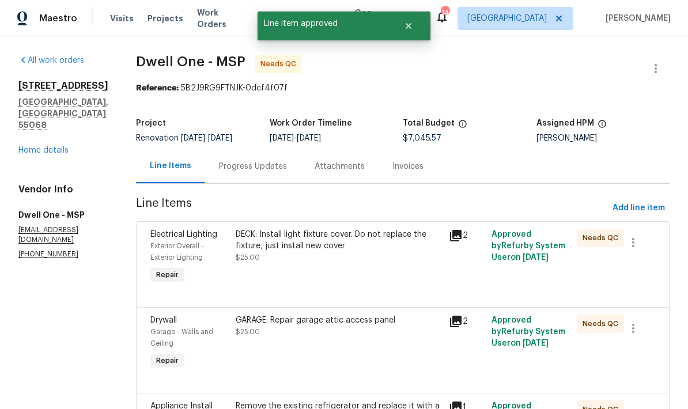
click at [332, 243] on div "DECK: Install light fixture cover. Do not replace the fixture, just install new…" at bounding box center [339, 240] width 206 height 23
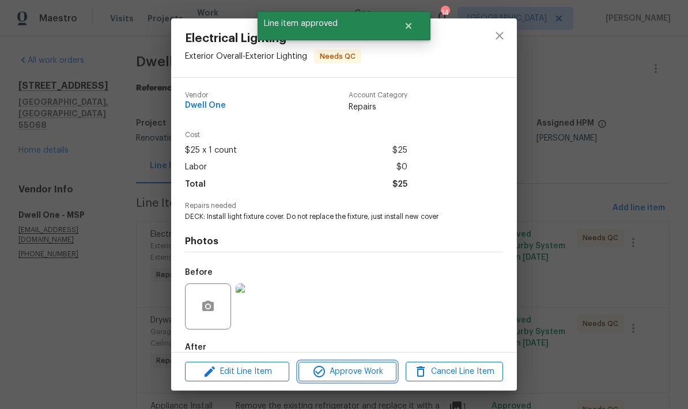
click at [358, 371] on span "Approve Work" at bounding box center [347, 372] width 90 height 14
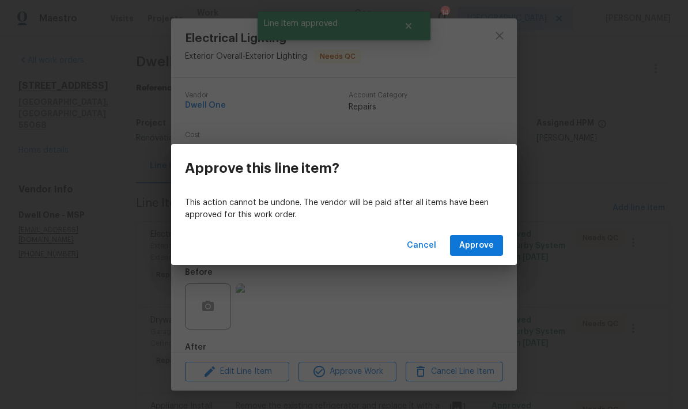
click at [475, 244] on span "Approve" at bounding box center [476, 246] width 35 height 14
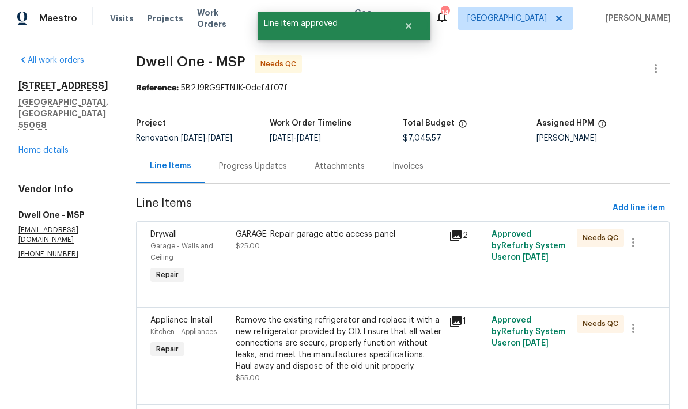
click at [315, 239] on div "GARAGE: Repair garage attic access panel" at bounding box center [339, 235] width 206 height 12
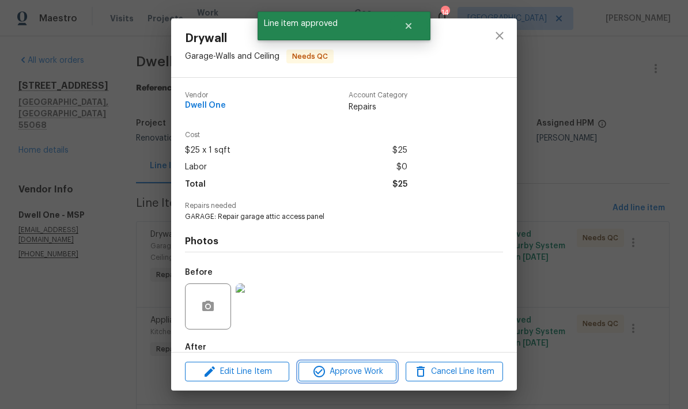
click at [385, 374] on span "Approve Work" at bounding box center [347, 372] width 90 height 14
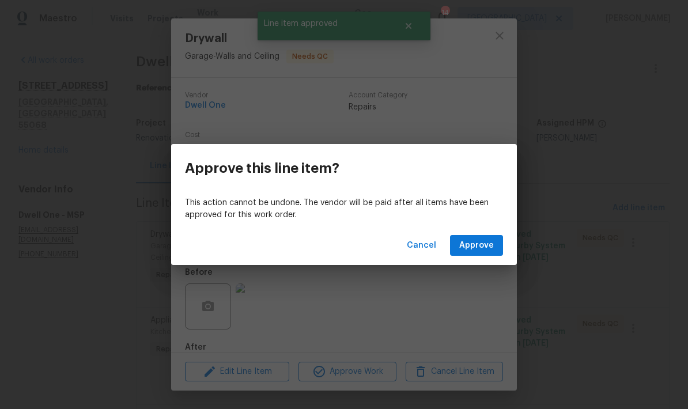
click at [502, 246] on button "Approve" at bounding box center [476, 245] width 53 height 21
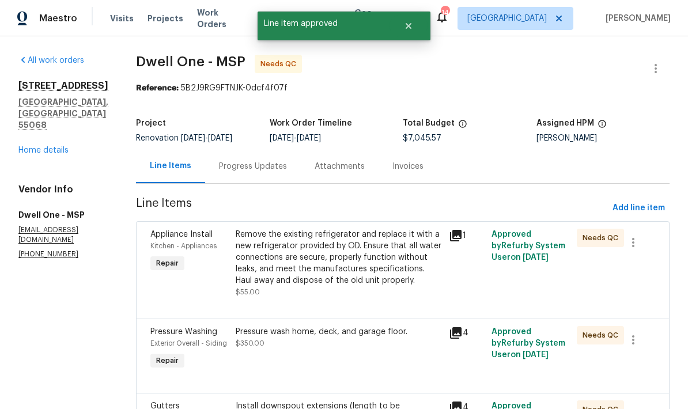
click at [333, 249] on div "Remove the existing refrigerator and replace it with a new refrigerator provide…" at bounding box center [339, 258] width 206 height 58
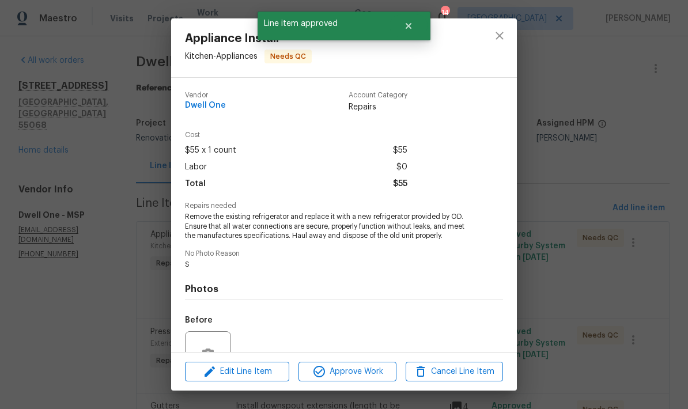
click at [364, 376] on span "Approve Work" at bounding box center [347, 372] width 90 height 14
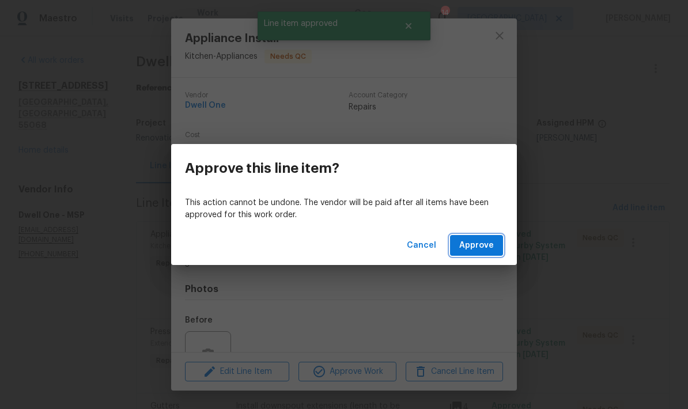
click at [494, 238] on button "Approve" at bounding box center [476, 245] width 53 height 21
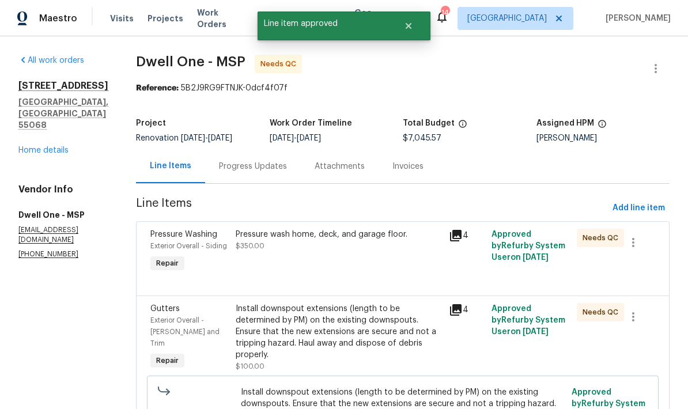
click at [341, 241] on div "Pressure wash home, deck, and garage floor. $350.00" at bounding box center [339, 240] width 206 height 23
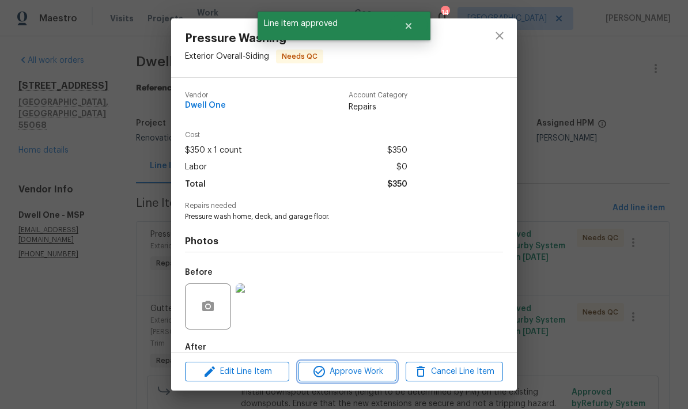
click at [353, 368] on span "Approve Work" at bounding box center [347, 372] width 90 height 14
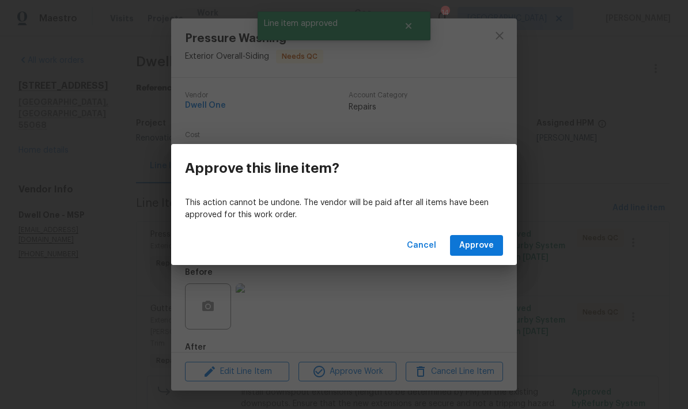
click at [491, 239] on span "Approve" at bounding box center [476, 246] width 35 height 14
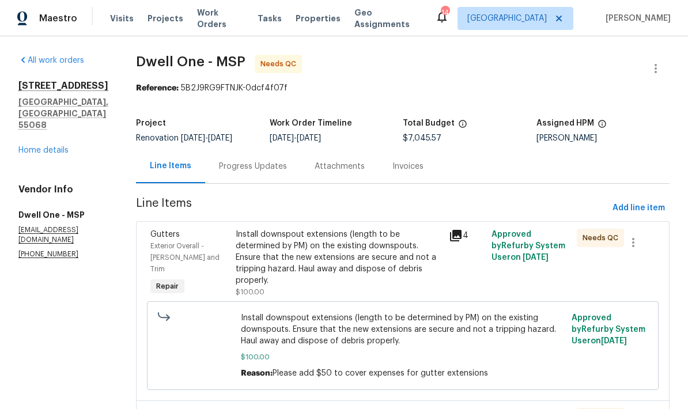
click at [358, 266] on div "Install downspout extensions (length to be determined by PM) on the existing do…" at bounding box center [339, 258] width 206 height 58
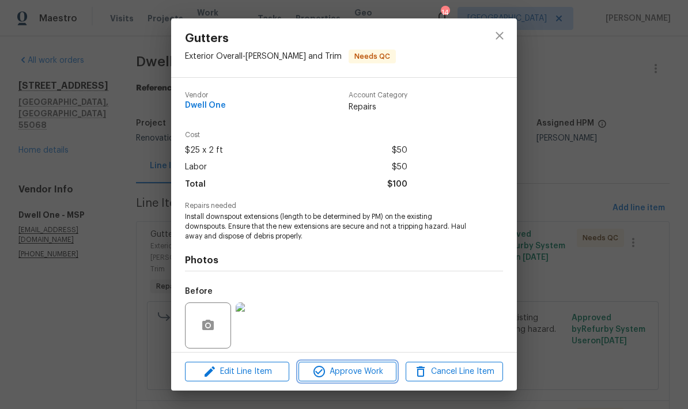
click at [385, 373] on span "Approve Work" at bounding box center [347, 372] width 90 height 14
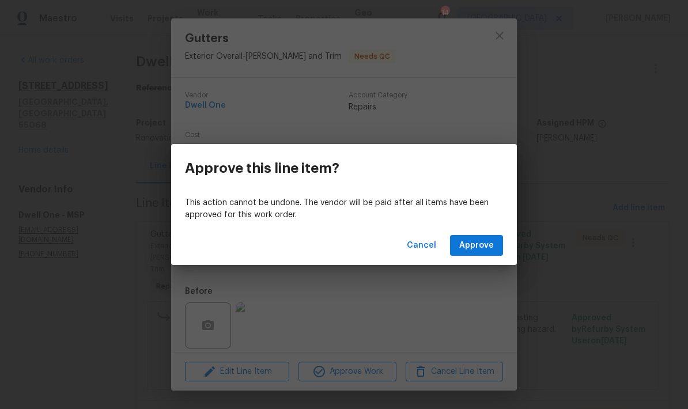
click at [486, 242] on span "Approve" at bounding box center [476, 246] width 35 height 14
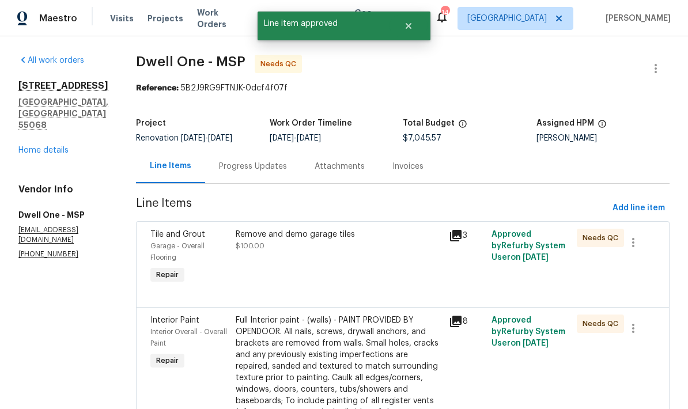
click at [355, 257] on div "Remove and demo garage tiles $100.00" at bounding box center [338, 257] width 213 height 65
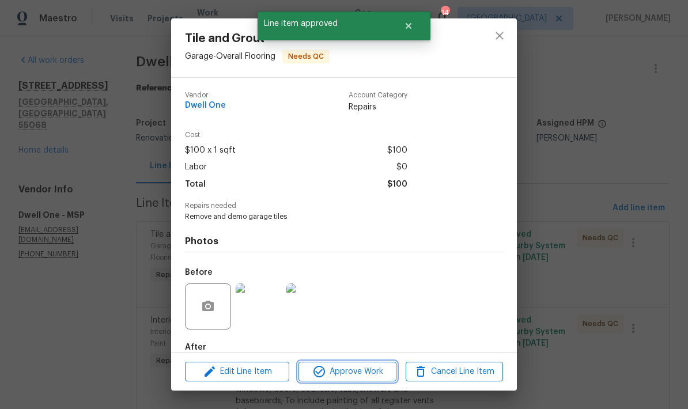
click at [393, 370] on button "Approve Work" at bounding box center [346, 372] width 97 height 20
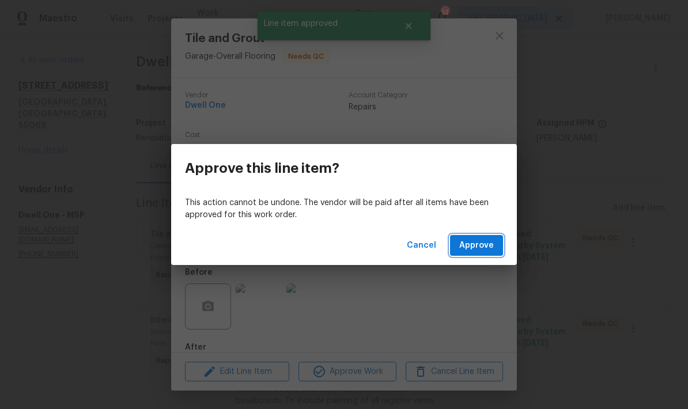
click at [491, 236] on button "Approve" at bounding box center [476, 245] width 53 height 21
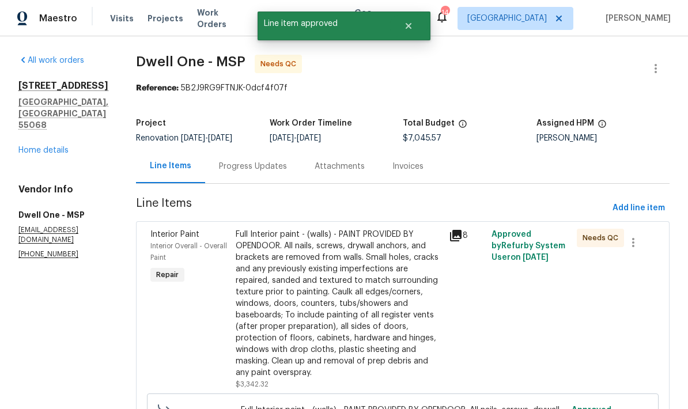
click at [257, 268] on div "Full Interior paint - (walls) - PAINT PROVIDED BY OPENDOOR. All nails, screws, …" at bounding box center [339, 304] width 206 height 150
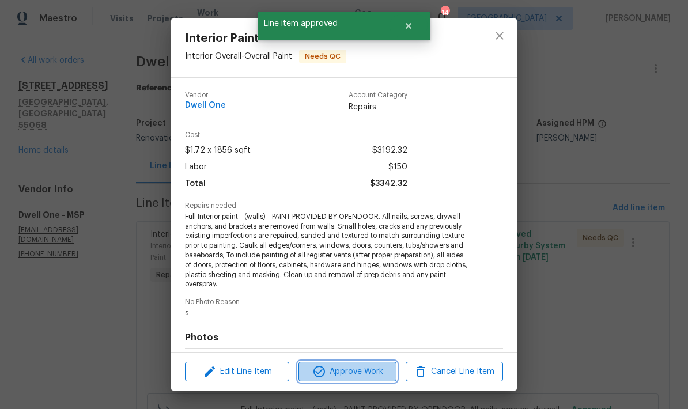
click at [358, 374] on span "Approve Work" at bounding box center [347, 372] width 90 height 14
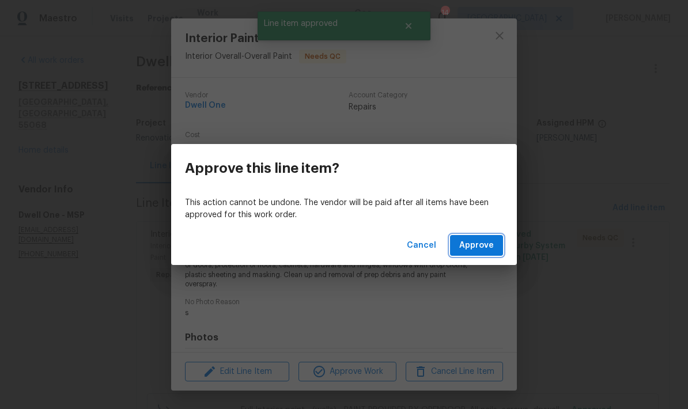
click at [475, 252] on button "Approve" at bounding box center [476, 245] width 53 height 21
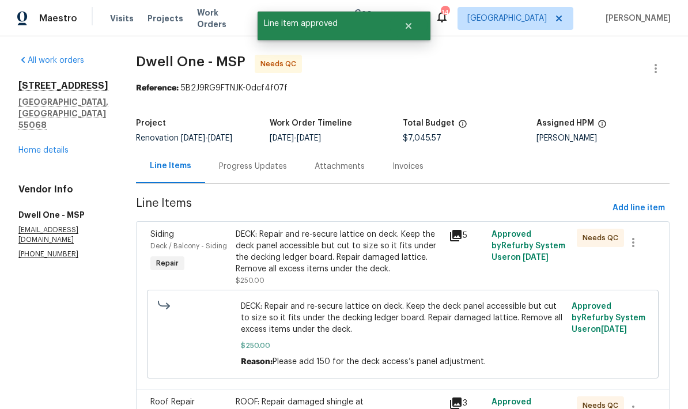
click at [258, 253] on div "DECK: Repair and re-secure lattice on deck. Keep the deck panel accessible but …" at bounding box center [339, 252] width 206 height 46
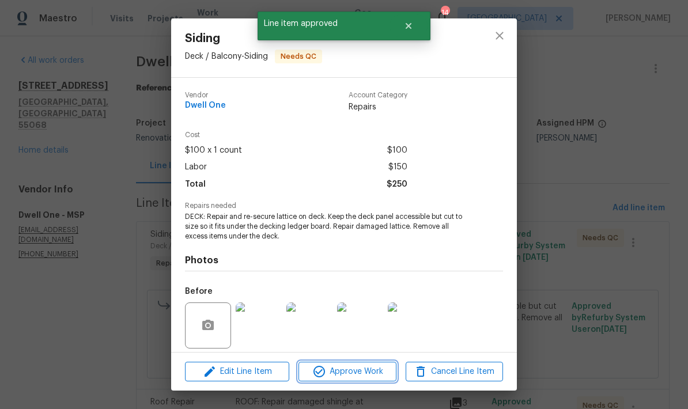
click at [370, 373] on span "Approve Work" at bounding box center [347, 372] width 90 height 14
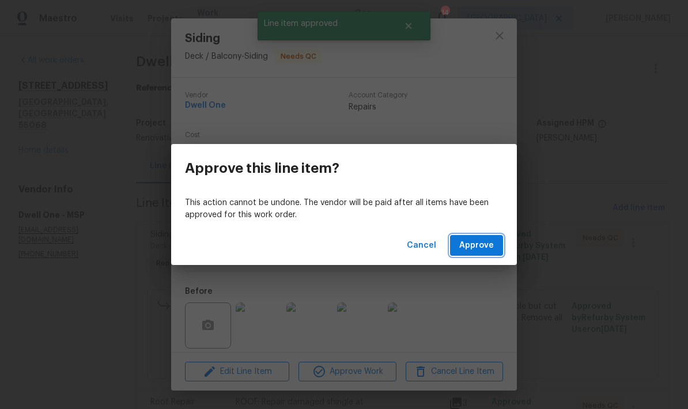
click at [482, 243] on span "Approve" at bounding box center [476, 246] width 35 height 14
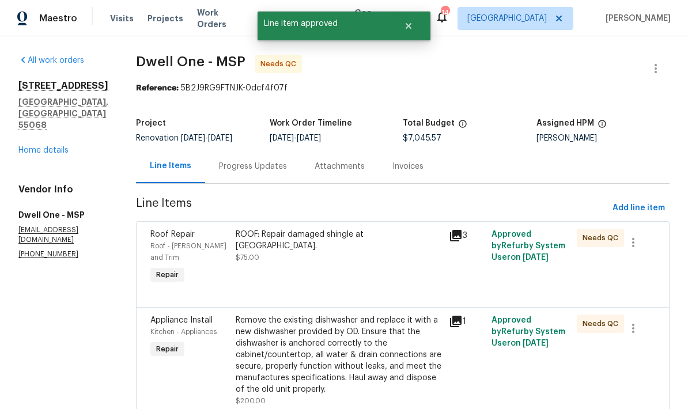
click at [264, 237] on div "ROOF: Repair damaged shingle at front valley." at bounding box center [339, 240] width 206 height 23
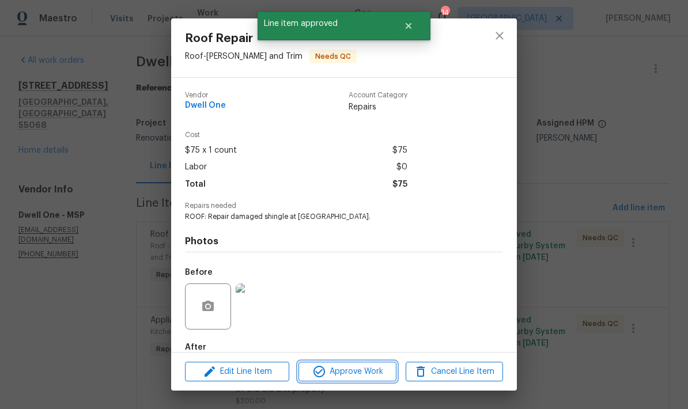
click at [379, 374] on span "Approve Work" at bounding box center [347, 372] width 90 height 14
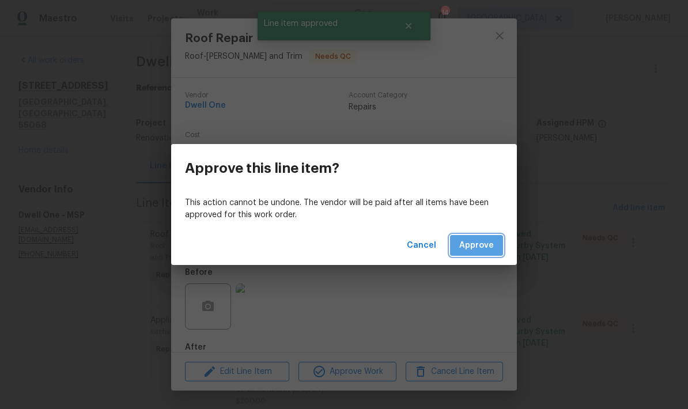
click at [491, 247] on span "Approve" at bounding box center [476, 246] width 35 height 14
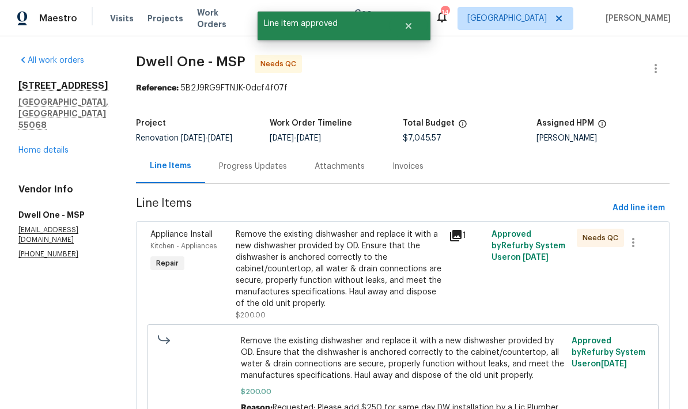
click at [255, 260] on div "Remove the existing dishwasher and replace it with a new dishwasher provided by…" at bounding box center [339, 269] width 206 height 81
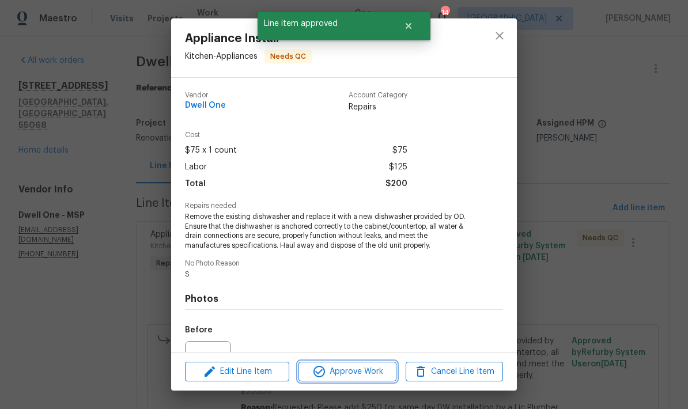
click at [376, 380] on button "Approve Work" at bounding box center [346, 372] width 97 height 20
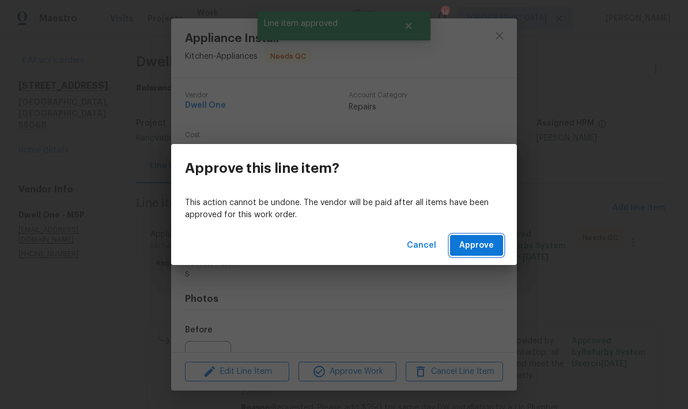
click at [475, 249] on span "Approve" at bounding box center [476, 246] width 35 height 14
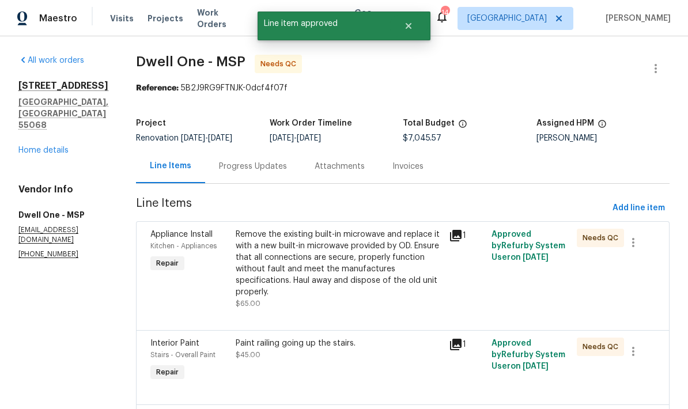
click at [246, 265] on div "Remove the existing built-in microwave and replace it with a new built-in micro…" at bounding box center [339, 263] width 206 height 69
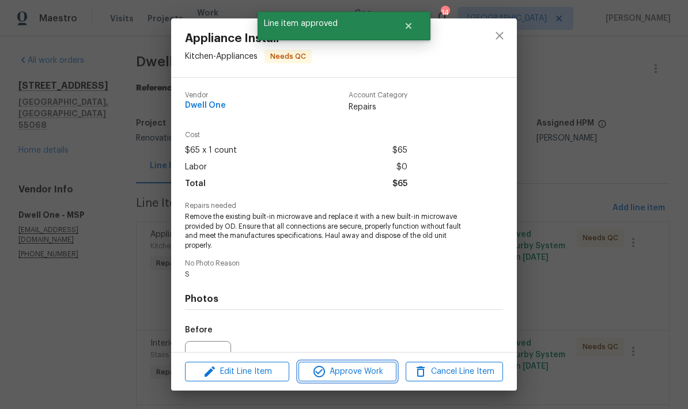
click at [377, 368] on span "Approve Work" at bounding box center [347, 372] width 90 height 14
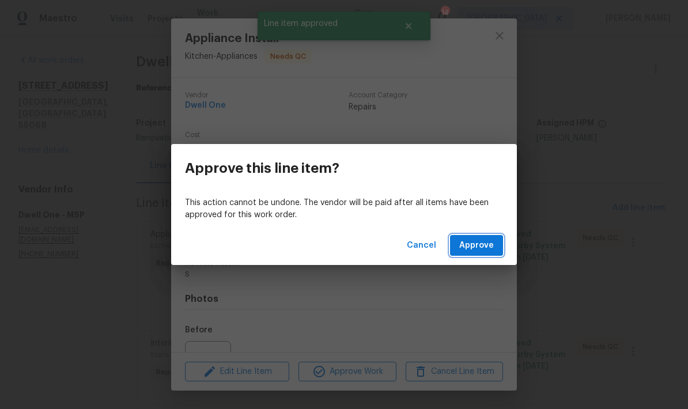
click at [482, 246] on span "Approve" at bounding box center [476, 246] width 35 height 14
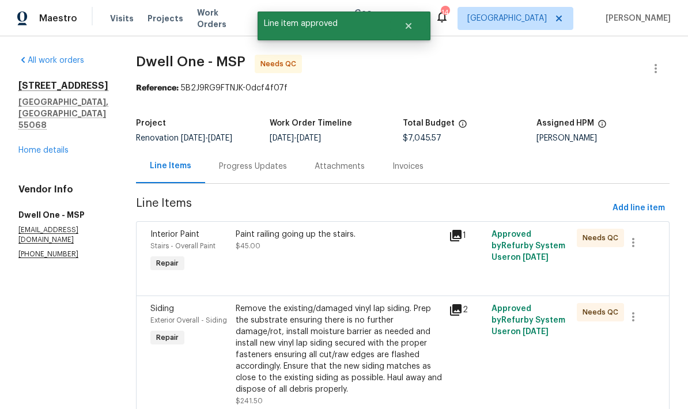
click at [250, 233] on div "Paint railing going up the stairs." at bounding box center [339, 235] width 206 height 12
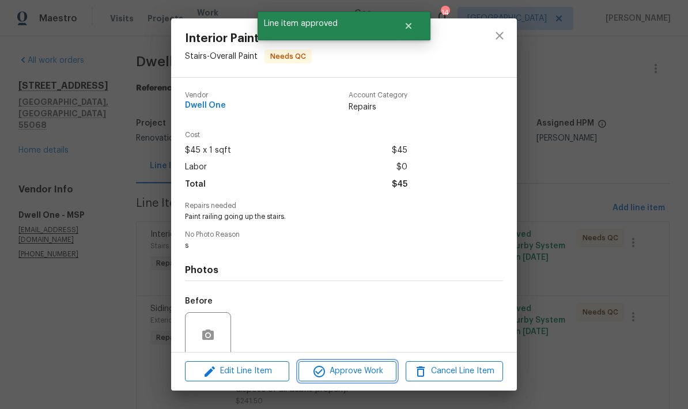
click at [378, 379] on button "Approve Work" at bounding box center [346, 371] width 97 height 20
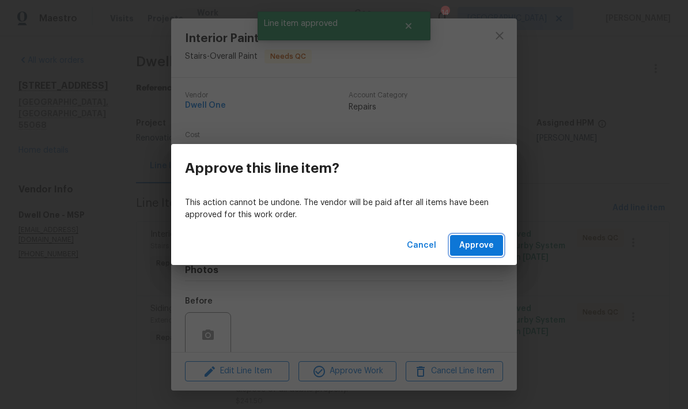
click at [478, 255] on button "Approve" at bounding box center [476, 245] width 53 height 21
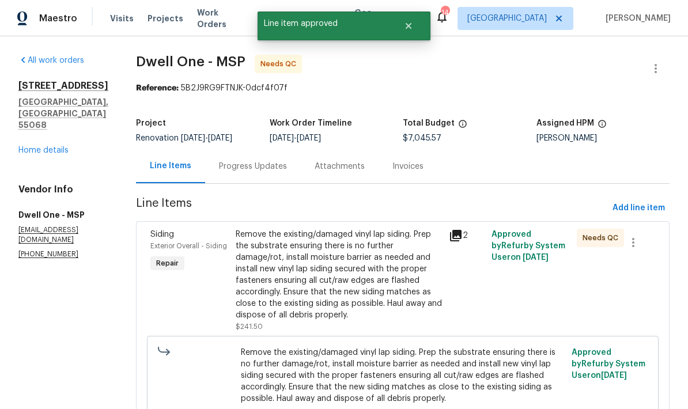
click at [250, 258] on div "Remove the existing/damaged vinyl lap siding. Prep the substrate ensuring there…" at bounding box center [339, 275] width 206 height 92
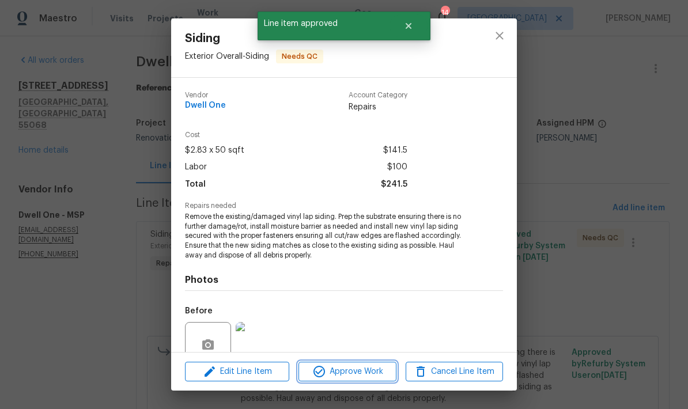
click at [376, 376] on span "Approve Work" at bounding box center [347, 372] width 90 height 14
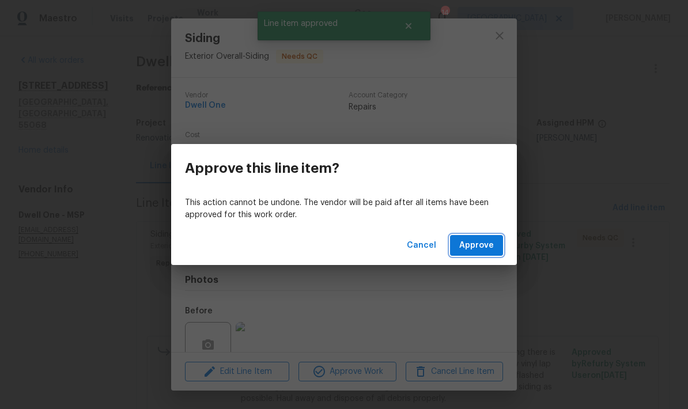
click at [480, 247] on span "Approve" at bounding box center [476, 246] width 35 height 14
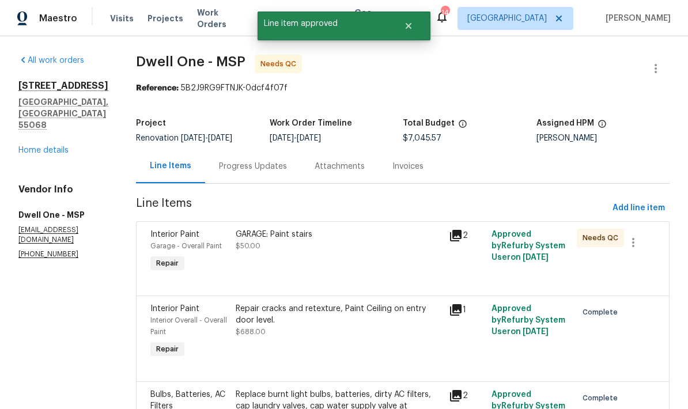
click at [243, 249] on span "$50.00" at bounding box center [248, 246] width 25 height 7
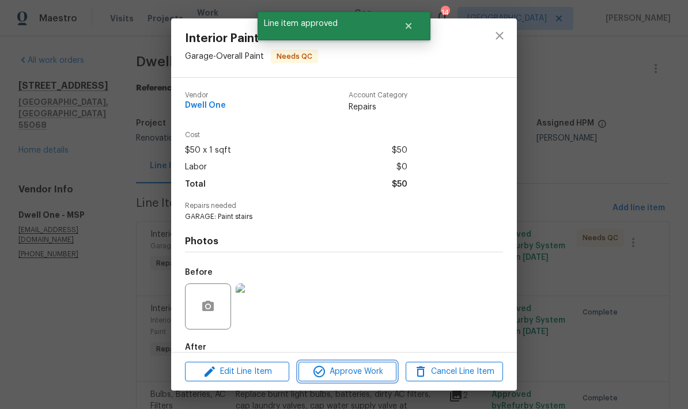
click at [380, 377] on span "Approve Work" at bounding box center [347, 372] width 90 height 14
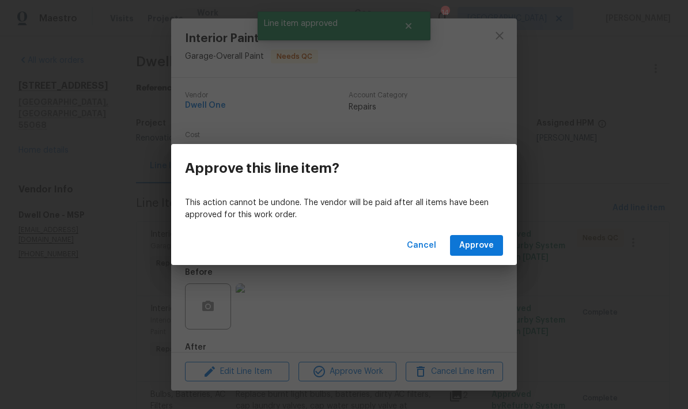
click at [482, 242] on span "Approve" at bounding box center [476, 246] width 35 height 14
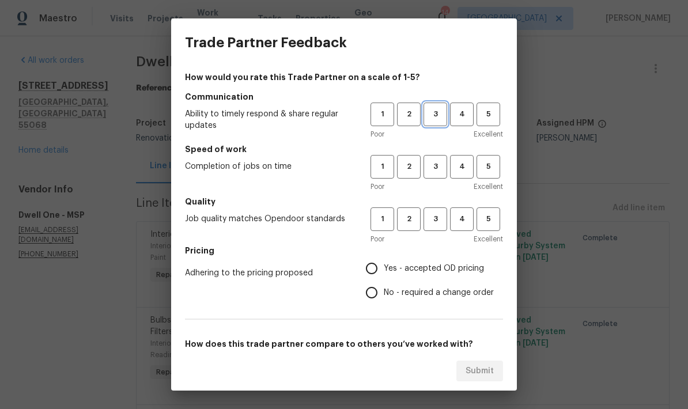
click at [438, 115] on span "3" at bounding box center [435, 114] width 21 height 13
click at [410, 172] on span "2" at bounding box center [408, 166] width 21 height 13
click at [433, 221] on span "3" at bounding box center [435, 219] width 21 height 13
click at [374, 298] on input "No - required a change order" at bounding box center [372, 293] width 24 height 24
radio input "true"
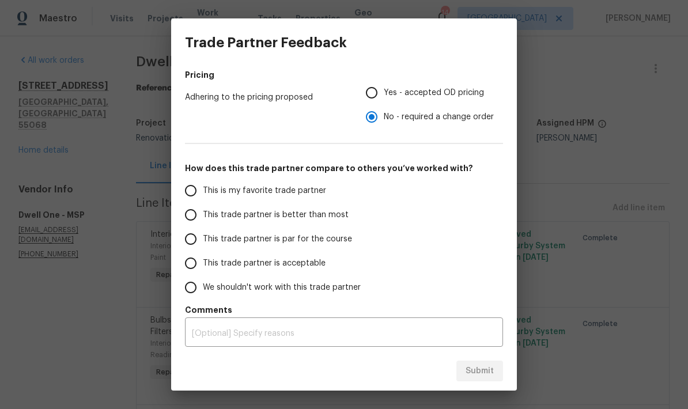
scroll to position [176, 0]
click at [202, 260] on input "This trade partner is acceptable" at bounding box center [191, 263] width 24 height 24
click at [489, 373] on span "Submit" at bounding box center [480, 371] width 28 height 14
radio input "true"
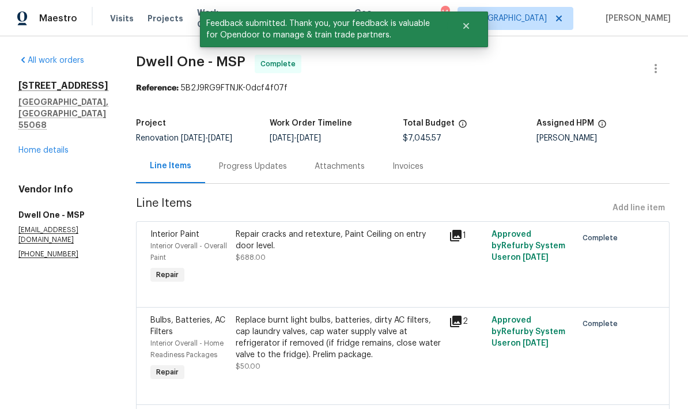
click at [60, 146] on link "Home details" at bounding box center [43, 150] width 50 height 8
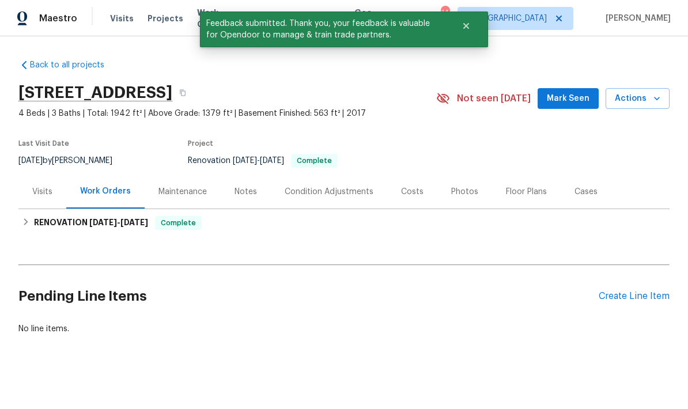
click at [589, 101] on span "Mark Seen" at bounding box center [568, 99] width 43 height 14
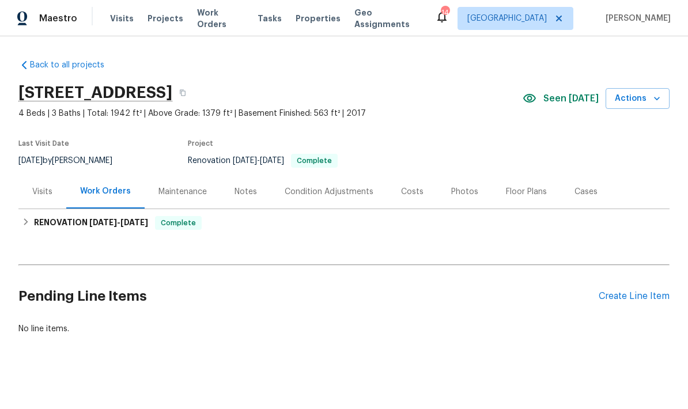
click at [220, 17] on span "Work Orders" at bounding box center [220, 18] width 47 height 23
click at [162, 16] on span "Projects" at bounding box center [165, 19] width 36 height 12
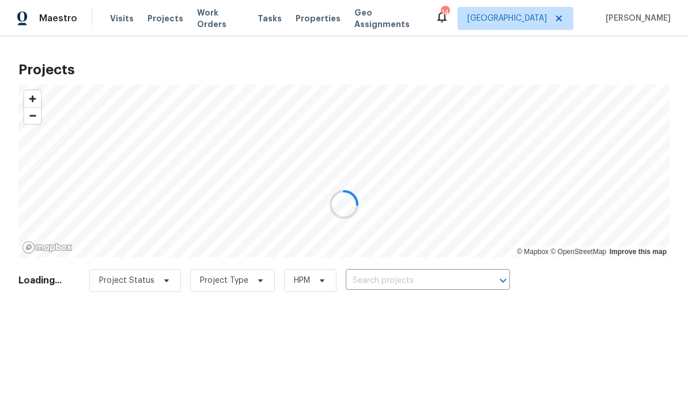
click at [224, 24] on div at bounding box center [344, 204] width 688 height 409
click at [234, 10] on div at bounding box center [344, 204] width 688 height 409
click at [229, 20] on div at bounding box center [344, 204] width 688 height 409
click at [220, 16] on div at bounding box center [344, 204] width 688 height 409
click at [226, 21] on div at bounding box center [344, 204] width 688 height 409
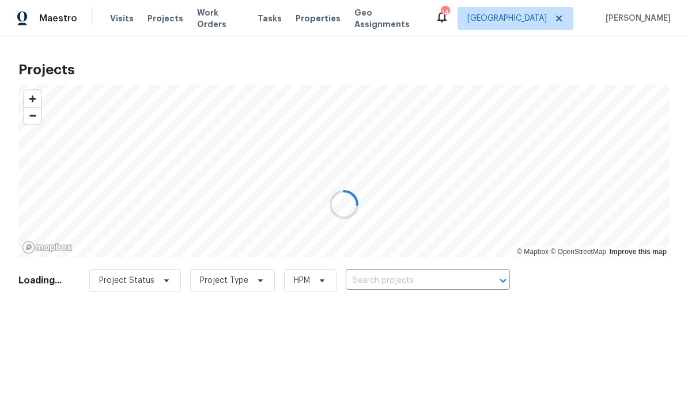
click at [221, 20] on div at bounding box center [344, 204] width 688 height 409
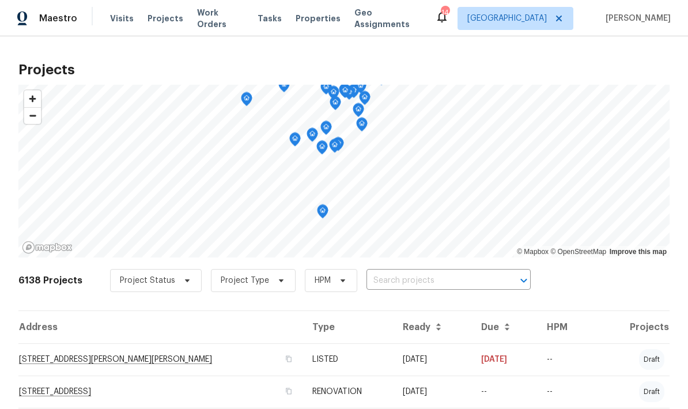
click at [225, 22] on span "Work Orders" at bounding box center [220, 18] width 47 height 23
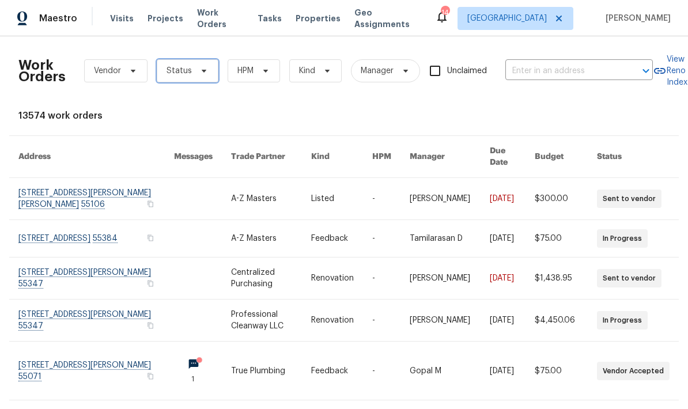
click at [211, 71] on span "Status" at bounding box center [188, 70] width 62 height 23
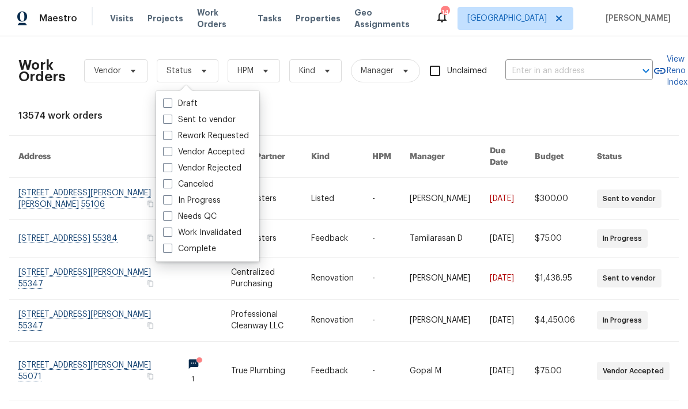
click at [171, 213] on span at bounding box center [167, 215] width 9 height 9
click at [171, 213] on input "Needs QC" at bounding box center [166, 214] width 7 height 7
checkbox input "true"
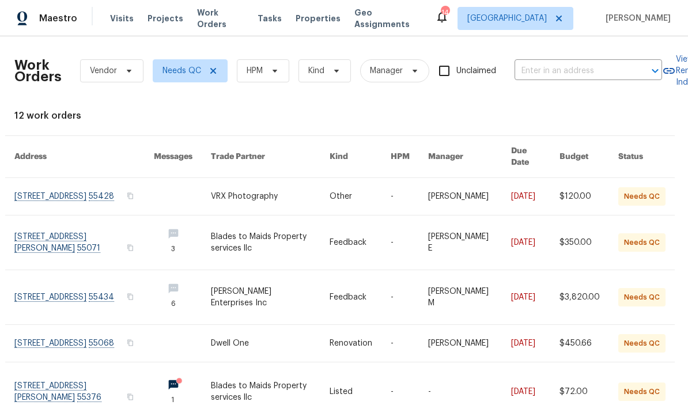
scroll to position [0, 4]
click at [536, 155] on th "Due Date" at bounding box center [526, 157] width 48 height 42
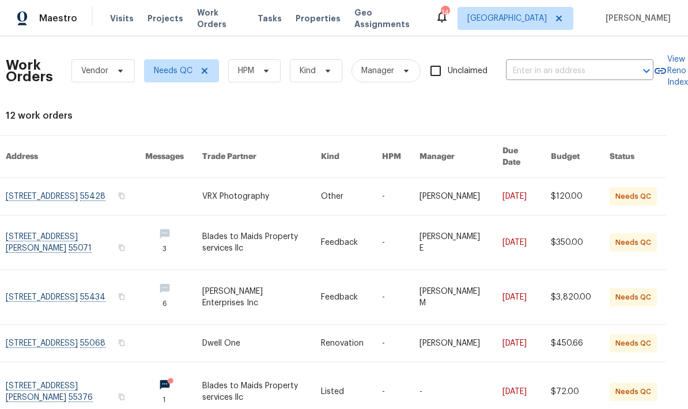
scroll to position [0, 15]
click at [200, 67] on icon at bounding box center [204, 70] width 9 height 9
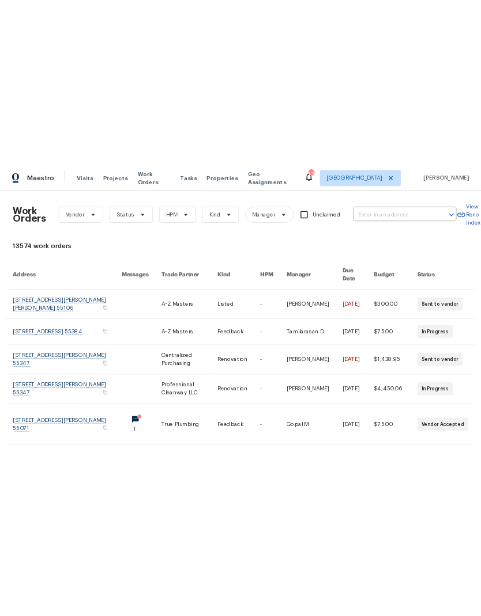
scroll to position [0, 1]
